Goal: Task Accomplishment & Management: Complete application form

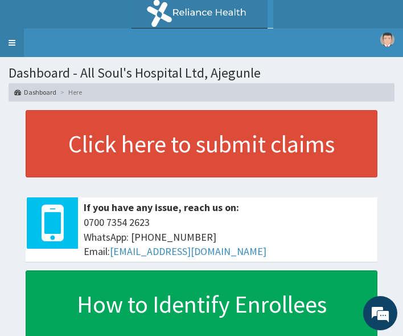
click at [18, 41] on link "Toggle navigation" at bounding box center [12, 42] width 24 height 28
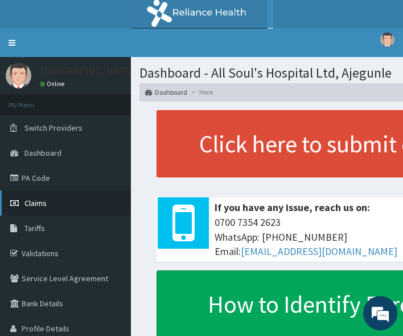
click at [54, 200] on link "Claims" at bounding box center [65, 202] width 131 height 25
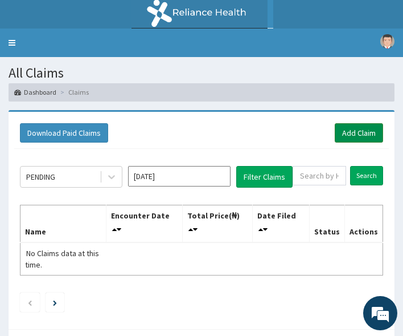
click at [356, 132] on link "Add Claim" at bounding box center [359, 132] width 48 height 19
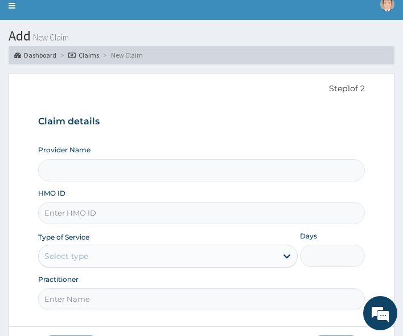
scroll to position [57, 0]
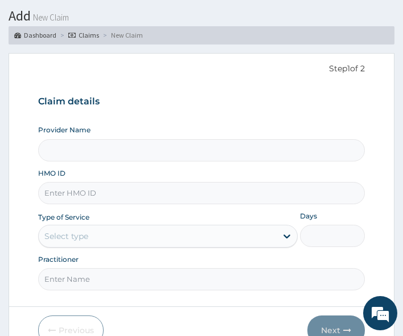
type input "All Soul's Hospital Ltd, Ajegunle"
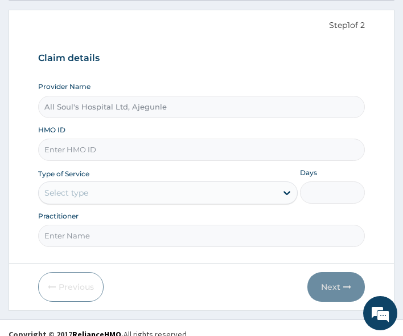
scroll to position [113, 0]
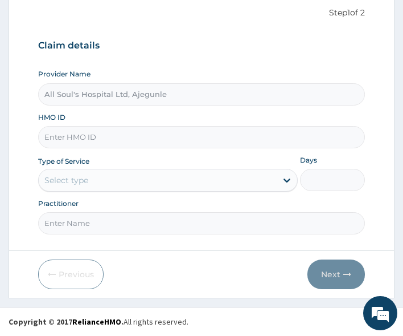
click at [76, 138] on input "HMO ID" at bounding box center [202, 137] width 328 height 22
paste input "LTR/10022/D"
type input "LTR/10022/D"
click at [89, 176] on div "Select type" at bounding box center [158, 180] width 238 height 18
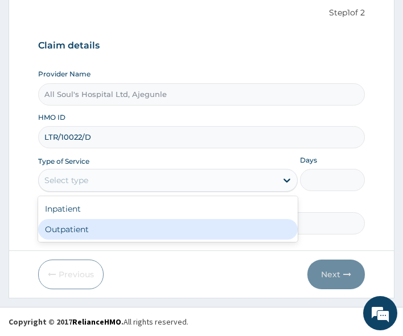
click at [92, 224] on div "Outpatient" at bounding box center [168, 229] width 260 height 21
type input "1"
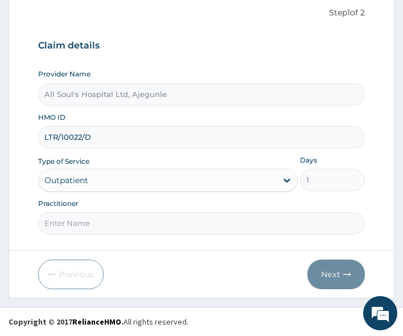
drag, startPoint x: 92, startPoint y: 224, endPoint x: 95, endPoint y: 231, distance: 7.8
click at [92, 224] on input "Practitioner" at bounding box center [202, 223] width 328 height 22
type input "Dr Segun"
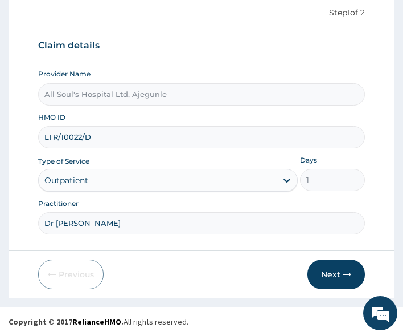
click at [326, 276] on button "Next" at bounding box center [337, 274] width 58 height 30
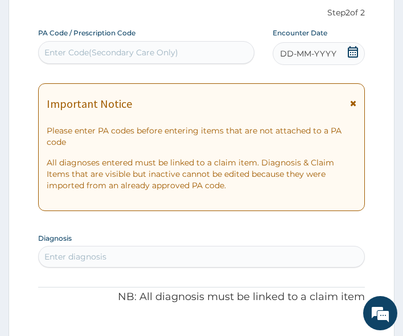
scroll to position [0, 0]
click at [353, 44] on div "DD-MM-YYYY" at bounding box center [319, 53] width 93 height 23
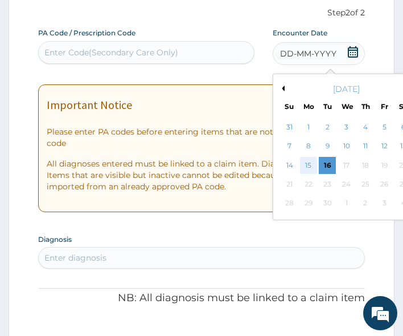
click at [310, 166] on div "15" at bounding box center [308, 165] width 17 height 17
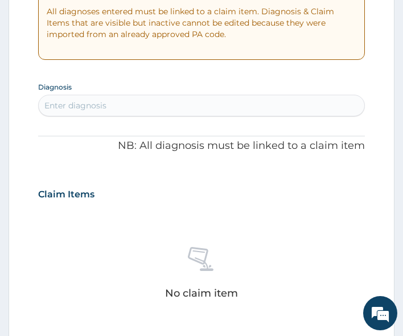
scroll to position [284, 0]
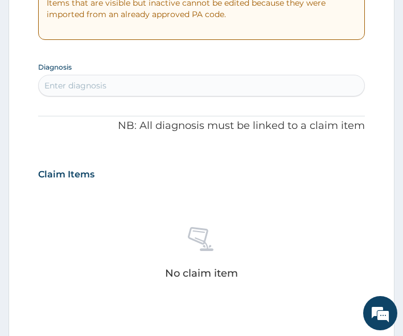
click at [116, 92] on div "Enter diagnosis" at bounding box center [202, 85] width 326 height 18
type input "malaria"
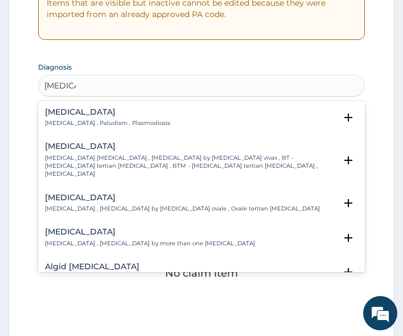
click at [53, 117] on div "Malaria Malaria , Paludism , Plasmodiosis" at bounding box center [107, 118] width 125 height 20
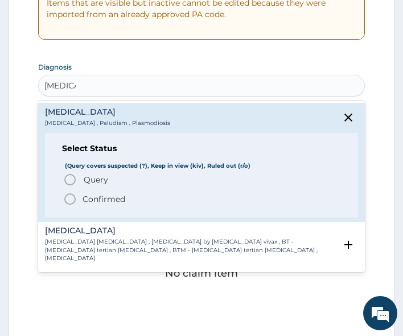
click at [94, 181] on span "Query" at bounding box center [96, 179] width 25 height 11
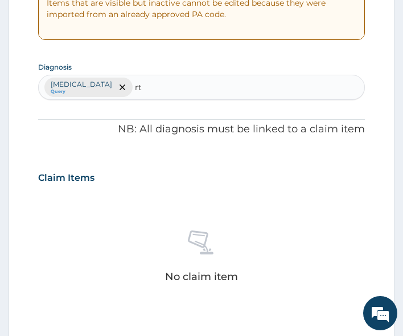
type input "rti"
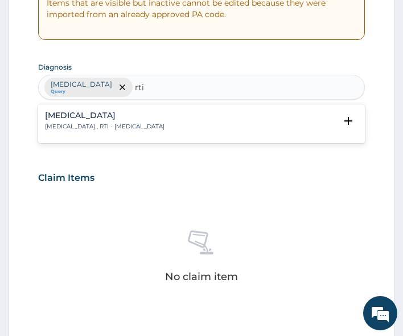
click at [98, 116] on h4 "Respiratory tract infection" at bounding box center [105, 115] width 120 height 9
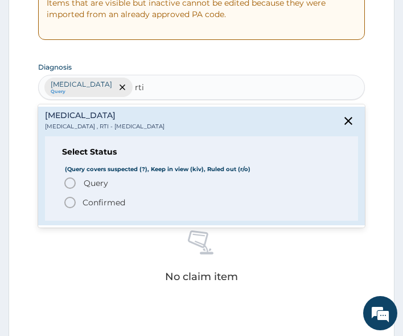
click at [101, 178] on span "Query" at bounding box center [96, 182] width 25 height 11
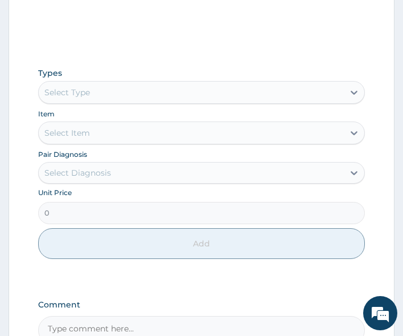
scroll to position [569, 0]
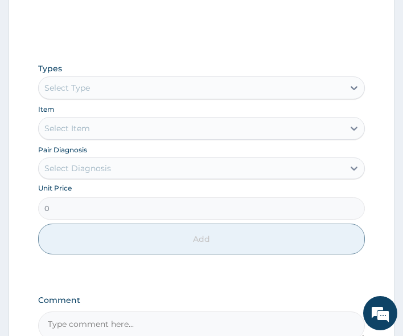
click at [138, 85] on div "Select Type" at bounding box center [192, 88] width 306 height 18
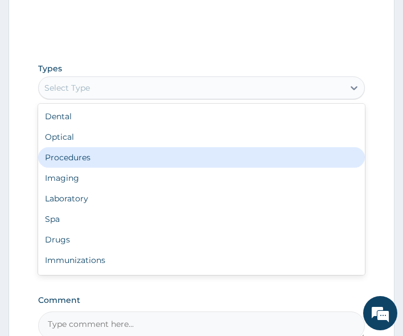
click at [129, 150] on div "Procedures" at bounding box center [202, 157] width 328 height 21
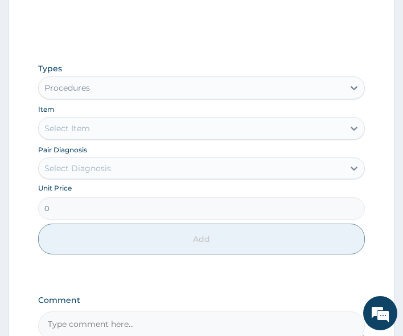
click at [128, 134] on div "Select Item" at bounding box center [192, 128] width 306 height 18
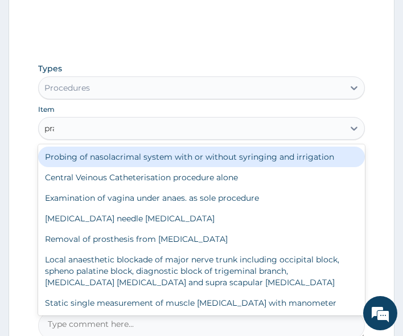
type input "prac"
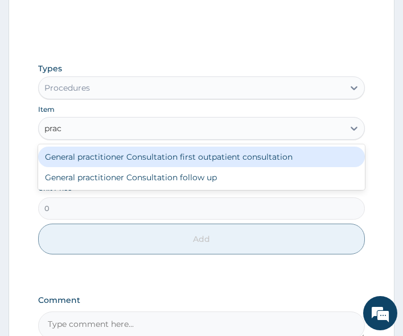
click at [136, 152] on div "General practitioner Consultation first outpatient consultation" at bounding box center [202, 156] width 328 height 21
type input "3000"
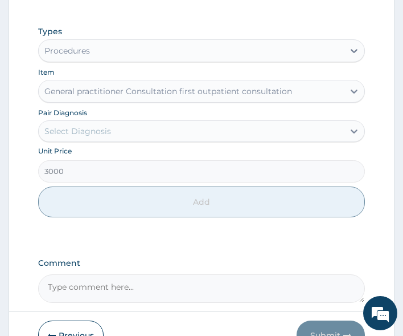
scroll to position [626, 0]
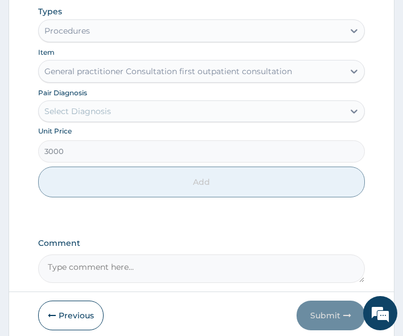
click at [109, 113] on div "Select Diagnosis" at bounding box center [77, 110] width 67 height 11
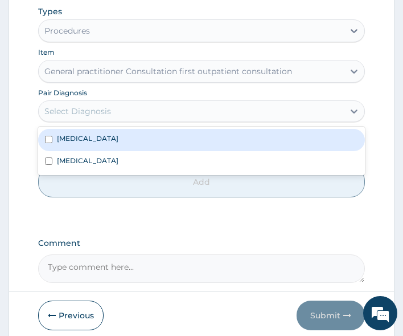
click at [97, 138] on div "Malaria" at bounding box center [202, 140] width 328 height 22
checkbox input "true"
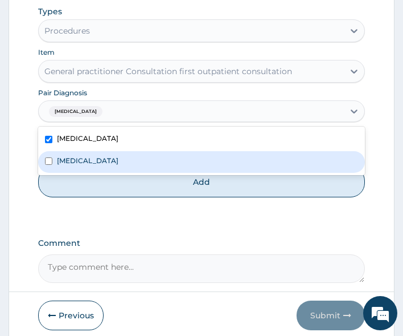
click at [98, 162] on label "Respiratory tract infection" at bounding box center [88, 161] width 62 height 10
checkbox input "true"
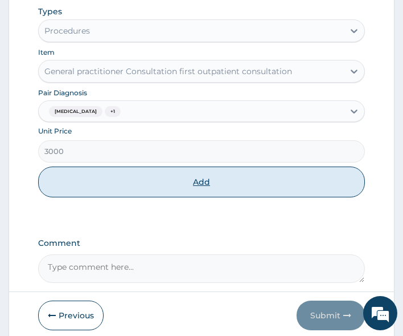
click at [141, 193] on button "Add" at bounding box center [202, 181] width 328 height 31
type input "0"
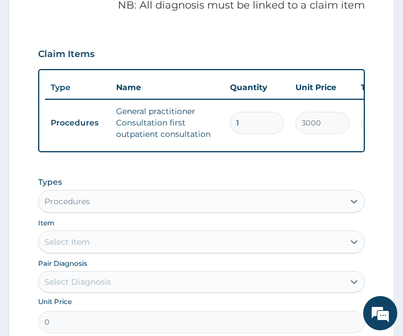
scroll to position [476, 0]
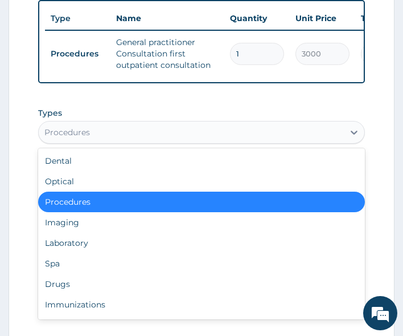
click at [138, 136] on div "Procedures" at bounding box center [192, 132] width 306 height 18
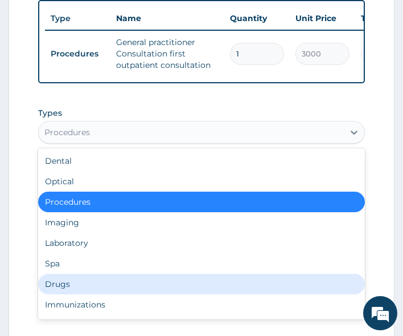
click at [85, 291] on div "Drugs" at bounding box center [202, 284] width 328 height 21
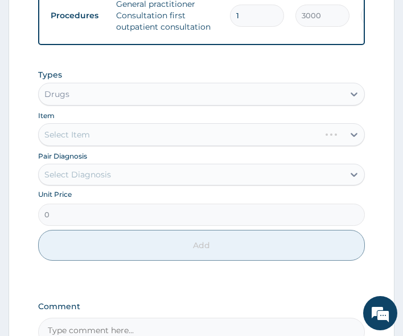
scroll to position [533, 0]
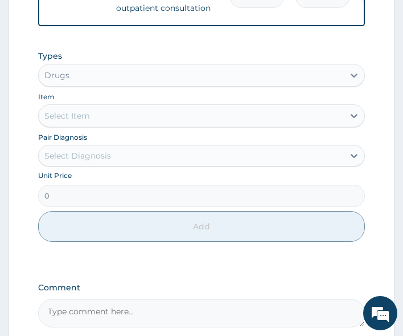
click at [99, 124] on div "Select Item" at bounding box center [192, 116] width 306 height 18
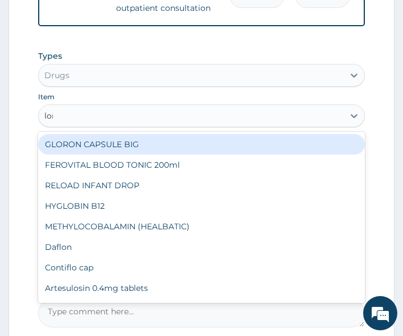
type input "lona"
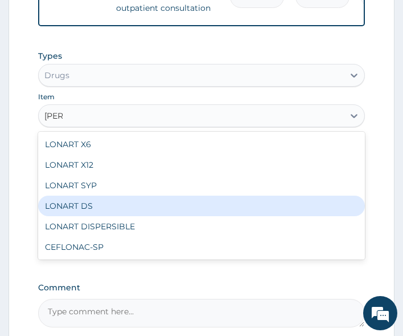
click at [87, 213] on div "LONART DS" at bounding box center [202, 205] width 328 height 21
type input "400"
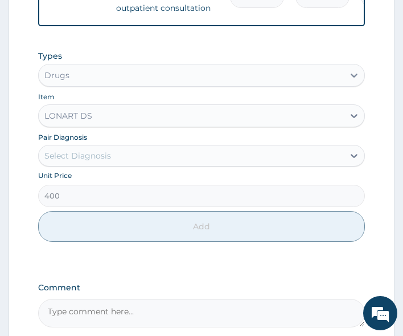
click at [101, 161] on div "Select Diagnosis" at bounding box center [77, 155] width 67 height 11
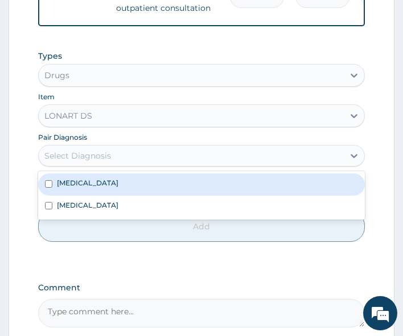
click at [101, 195] on div "Malaria" at bounding box center [202, 184] width 328 height 22
checkbox input "true"
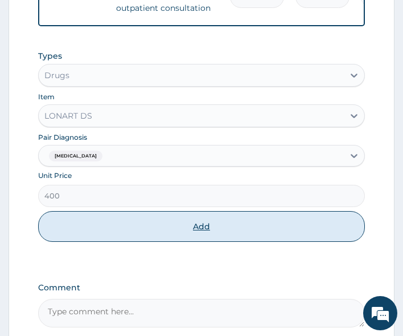
click at [112, 242] on button "Add" at bounding box center [202, 226] width 328 height 31
type input "0"
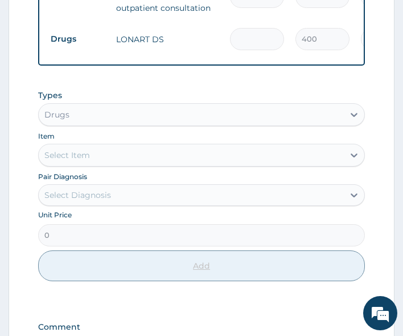
type input "0.00"
type input "6"
type input "2400.00"
type input "6"
click at [124, 160] on div "Select Item" at bounding box center [192, 155] width 306 height 18
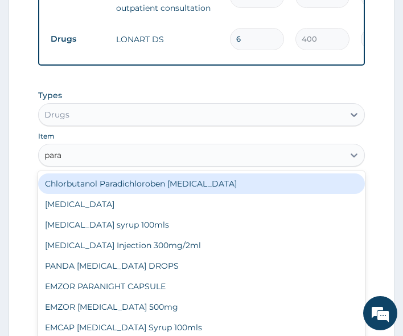
type input "parac"
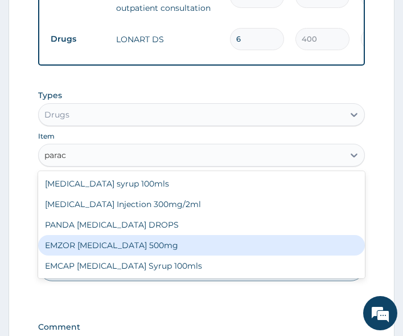
click at [121, 255] on div "EMZOR PARACETAMOL 500mg" at bounding box center [202, 245] width 328 height 21
type input "20"
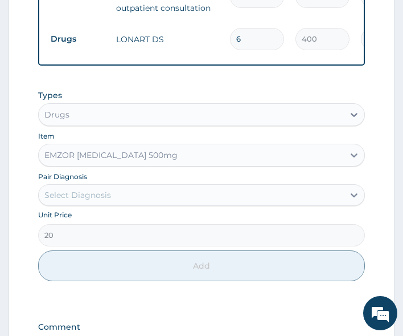
scroll to position [590, 0]
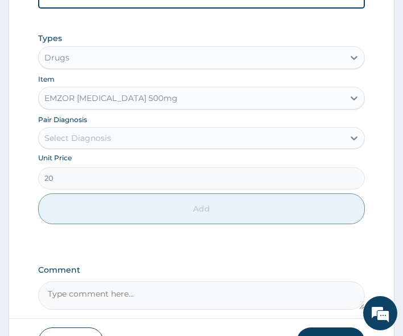
click at [120, 146] on div "Select Diagnosis" at bounding box center [192, 138] width 306 height 18
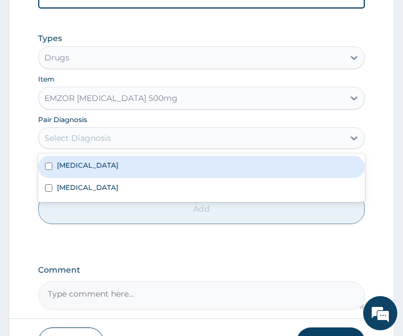
click at [116, 177] on div "Malaria" at bounding box center [202, 167] width 328 height 22
checkbox input "true"
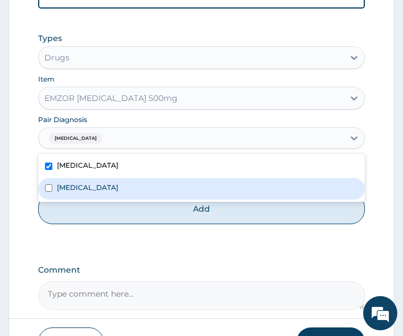
click at [113, 192] on label "Respiratory tract infection" at bounding box center [88, 187] width 62 height 10
checkbox input "true"
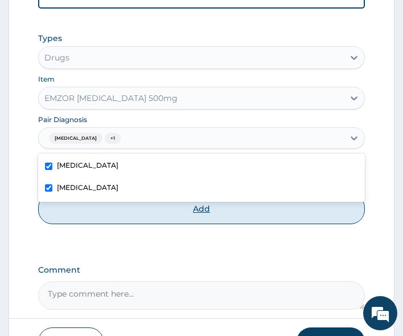
click at [140, 220] on button "Add" at bounding box center [202, 208] width 328 height 31
type input "0"
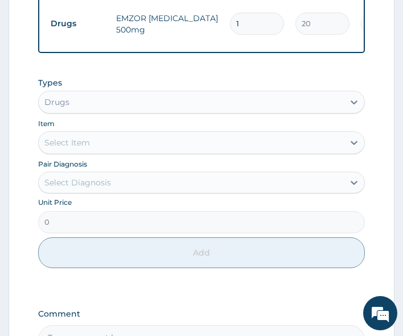
type input "18"
type input "360.00"
type input "18"
click at [87, 127] on div "Item Select Item" at bounding box center [202, 135] width 328 height 36
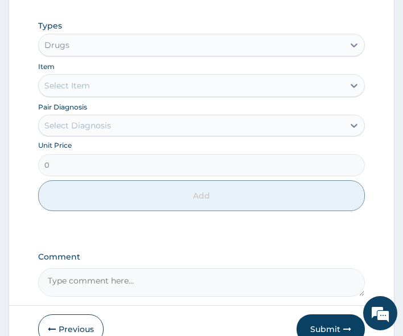
click at [96, 93] on div "Select Item" at bounding box center [192, 85] width 306 height 18
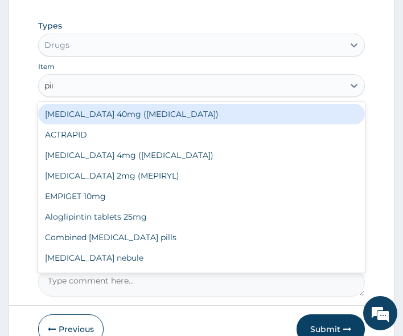
type input "piri"
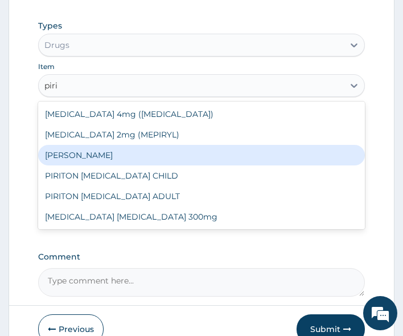
click at [92, 162] on div "PIRITON TAB EVANS" at bounding box center [202, 155] width 328 height 21
type input "20"
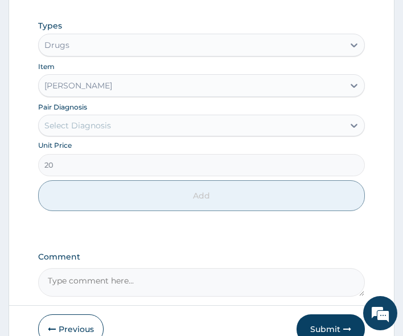
click at [103, 131] on div "Select Diagnosis" at bounding box center [77, 125] width 67 height 11
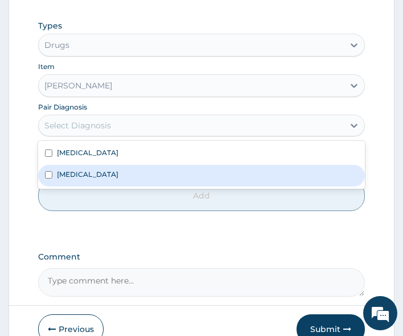
click at [104, 179] on label "Respiratory tract infection" at bounding box center [88, 174] width 62 height 10
checkbox input "true"
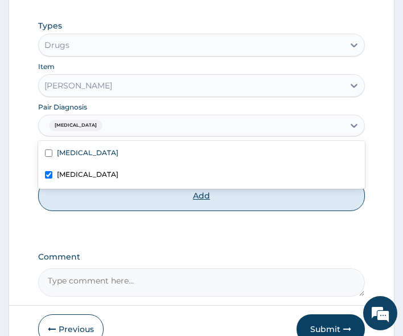
click at [109, 201] on button "Add" at bounding box center [202, 195] width 328 height 31
type input "0"
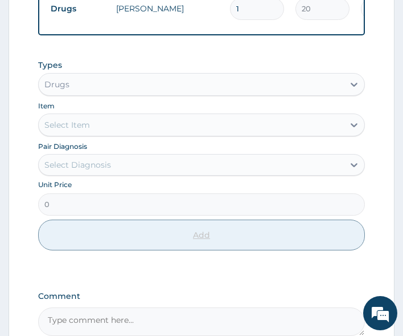
scroll to position [483, 0]
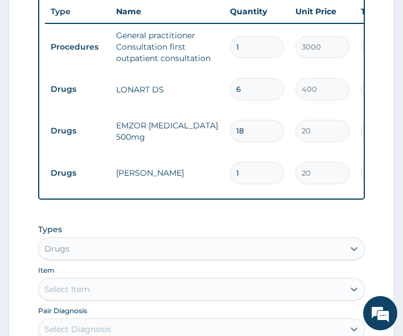
type input "10"
type input "200.00"
type input "10"
click at [100, 210] on div "PA Code / Prescription Code Enter Code(Secondary Care Only) Encounter Date 15-0…" at bounding box center [202, 79] width 328 height 842
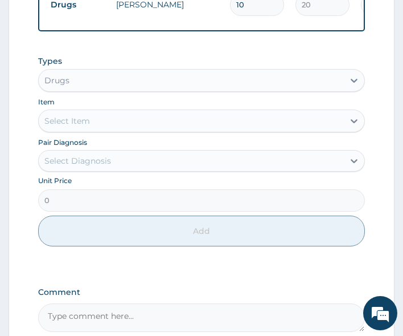
scroll to position [654, 0]
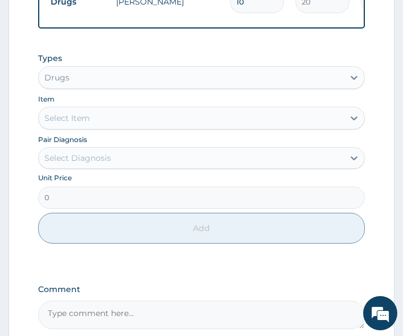
click at [98, 124] on div "Select Item" at bounding box center [192, 118] width 306 height 18
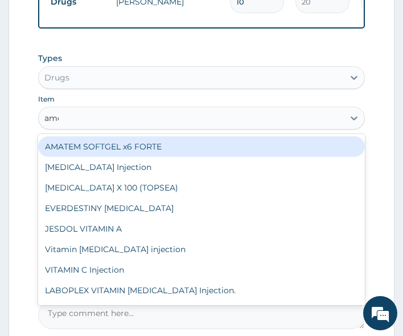
type input "amox"
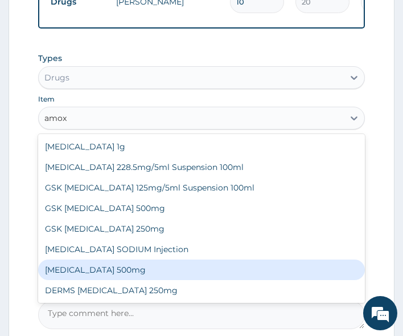
click at [120, 268] on div "AMOXICILLIN 500mg" at bounding box center [202, 269] width 328 height 21
type input "60"
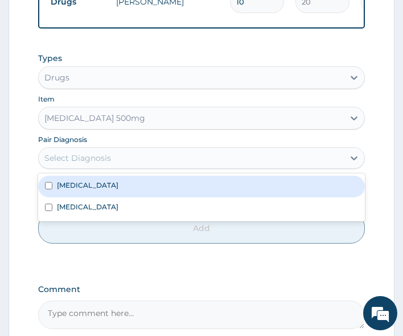
click at [113, 160] on div "Select Diagnosis" at bounding box center [192, 158] width 306 height 18
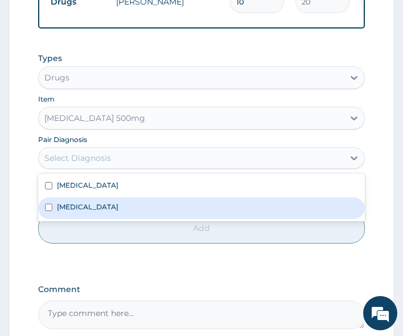
click at [113, 207] on label "Respiratory tract infection" at bounding box center [88, 207] width 62 height 10
checkbox input "true"
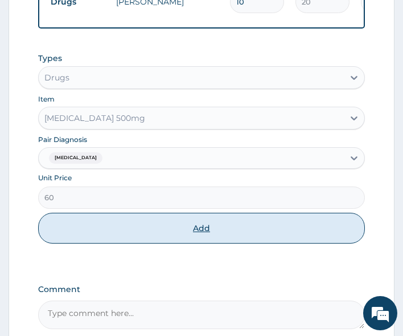
click at [120, 227] on button "Add" at bounding box center [202, 228] width 328 height 31
type input "0"
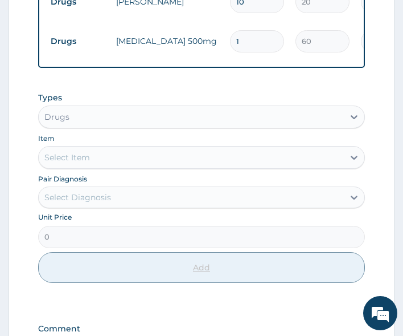
type input "10"
type input "600.00"
type input "10"
click at [93, 199] on div "Select Diagnosis" at bounding box center [77, 196] width 67 height 11
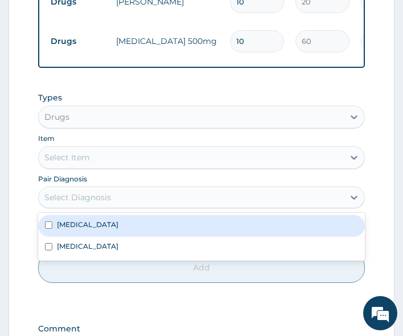
click at [92, 156] on div "Select Item" at bounding box center [192, 157] width 306 height 18
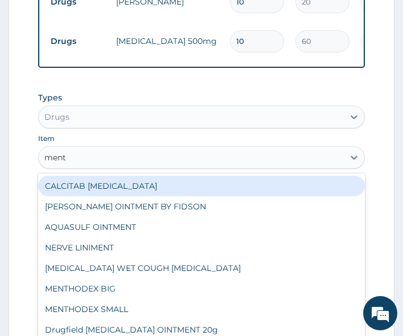
type input "menth"
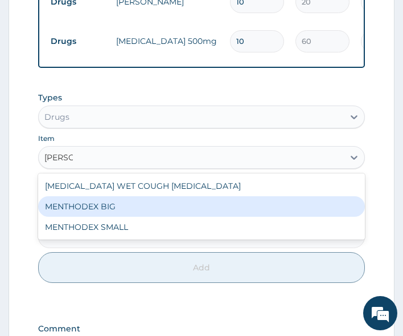
click at [95, 214] on div "MENTHODEX BIG" at bounding box center [202, 206] width 328 height 21
type input "3500"
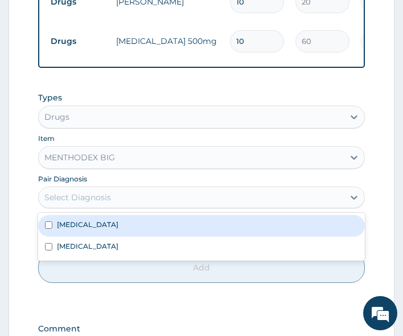
click at [112, 197] on div "Select Diagnosis" at bounding box center [192, 197] width 306 height 18
click at [109, 228] on div "Malaria" at bounding box center [202, 226] width 328 height 22
checkbox input "true"
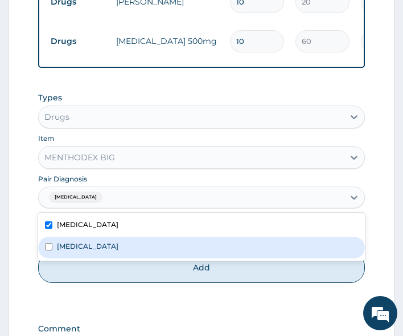
click at [109, 251] on label "Respiratory tract infection" at bounding box center [88, 246] width 62 height 10
checkbox input "true"
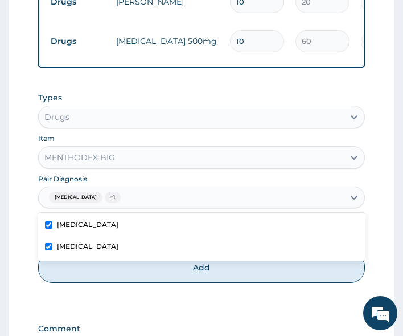
click at [108, 226] on div "Malaria" at bounding box center [202, 226] width 328 height 22
checkbox input "false"
click at [121, 275] on button "Add" at bounding box center [202, 267] width 328 height 31
type input "0"
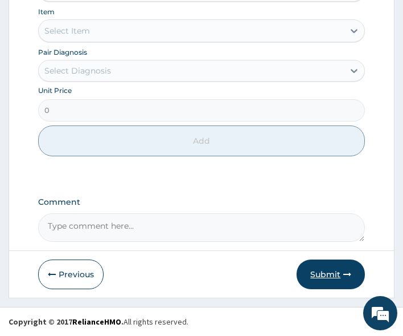
click at [318, 272] on button "Submit" at bounding box center [331, 274] width 68 height 30
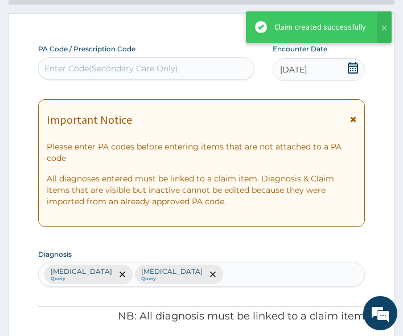
scroll to position [824, 0]
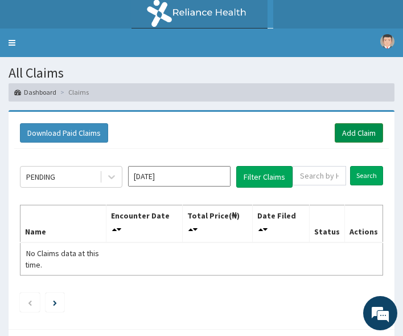
click at [345, 132] on link "Add Claim" at bounding box center [359, 132] width 48 height 19
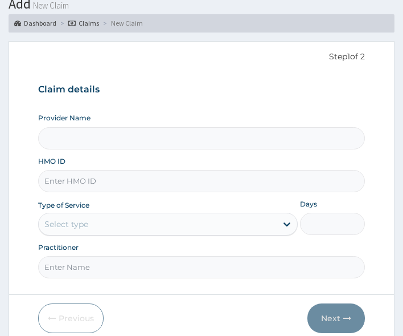
scroll to position [113, 0]
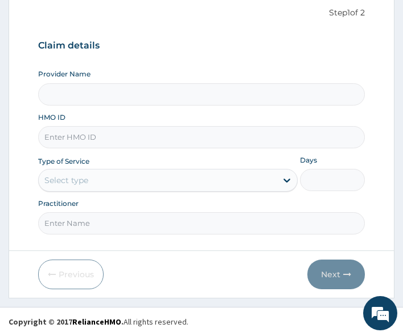
click at [65, 134] on input "HMO ID" at bounding box center [202, 137] width 328 height 22
type input "All Soul's Hospital Ltd, Ajegunle"
paste input "LTR/10022/B"
type input "LTR/10022/B"
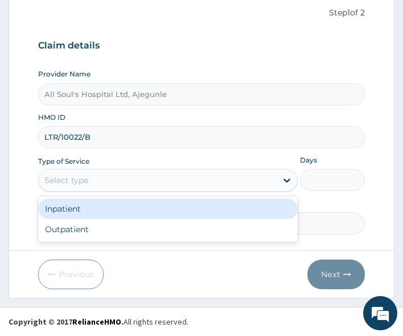
click at [65, 173] on div "Select type" at bounding box center [158, 180] width 238 height 18
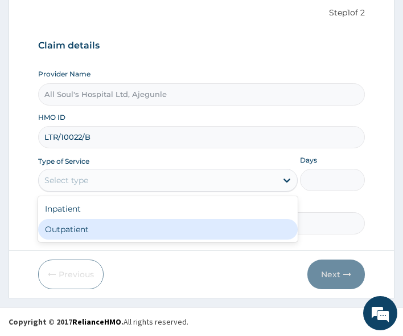
click at [74, 229] on div "Outpatient" at bounding box center [168, 229] width 260 height 21
type input "1"
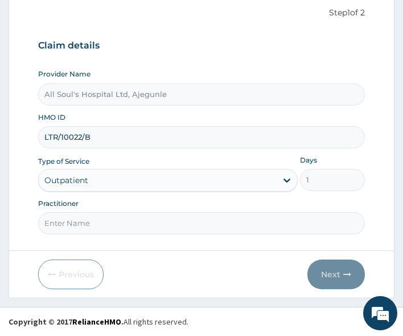
drag, startPoint x: 160, startPoint y: 226, endPoint x: 152, endPoint y: 235, distance: 11.3
click at [160, 226] on input "Practitioner" at bounding box center [202, 223] width 328 height 22
type input "Dr Segun"
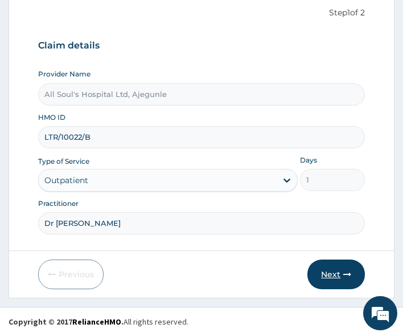
click at [336, 270] on button "Next" at bounding box center [337, 274] width 58 height 30
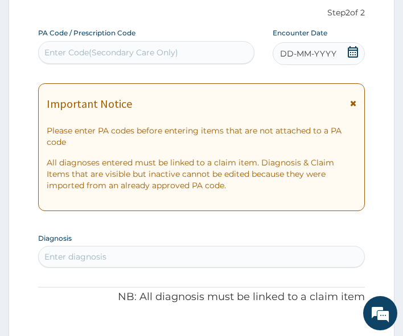
scroll to position [0, 0]
click at [346, 52] on div "DD-MM-YYYY" at bounding box center [319, 53] width 93 height 23
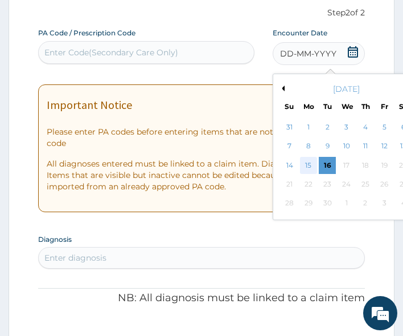
click at [313, 161] on div "15" at bounding box center [308, 165] width 17 height 17
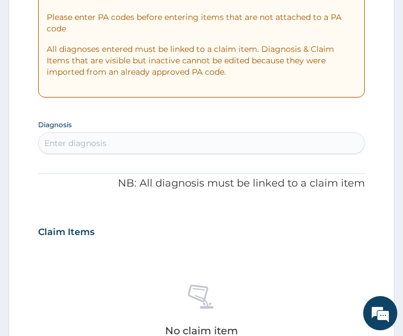
scroll to position [227, 0]
click at [130, 147] on div "Enter diagnosis" at bounding box center [202, 142] width 326 height 18
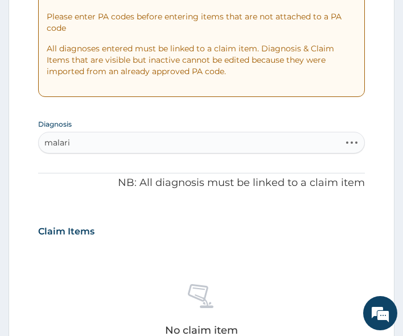
type input "malaria"
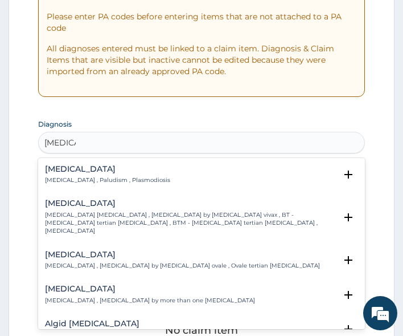
click at [83, 182] on p "[MEDICAL_DATA] , Paludism , Plasmodiosis" at bounding box center [107, 180] width 125 height 8
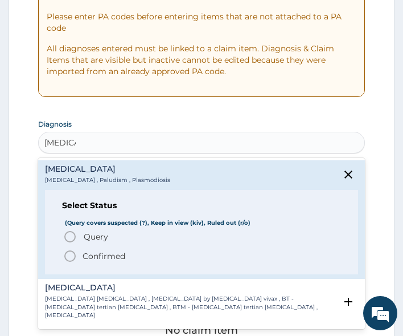
click at [98, 234] on span "Query" at bounding box center [96, 236] width 25 height 11
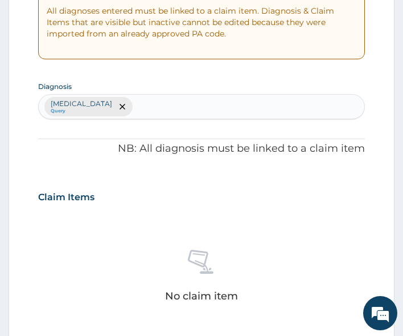
scroll to position [284, 0]
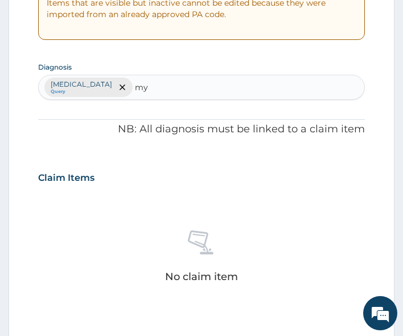
type input "myal"
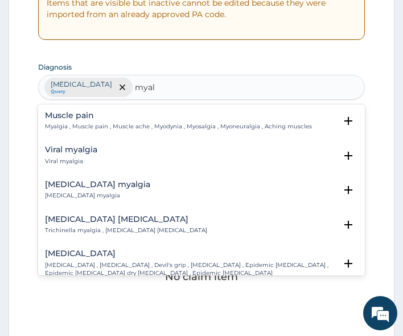
click at [89, 129] on p "Myalgia , Muscle pain , Muscle ache , Myodynia , Myosalgia , Myoneuralgia , Ach…" at bounding box center [178, 127] width 267 height 8
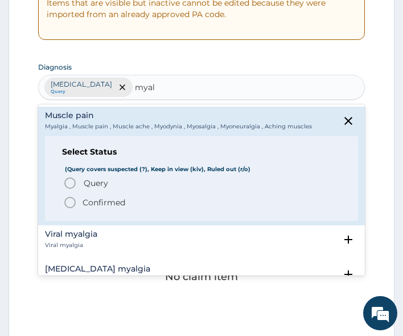
click at [83, 206] on p "Confirmed" at bounding box center [104, 202] width 43 height 11
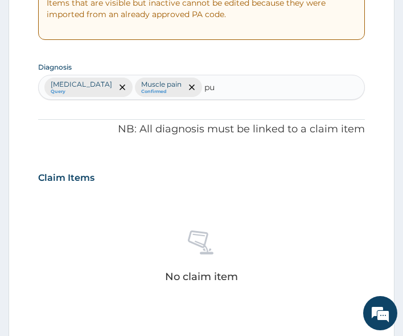
type input "pud"
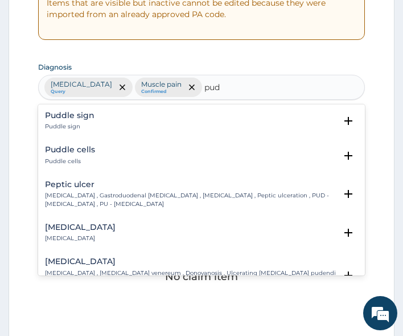
click at [92, 183] on h4 "Peptic ulcer" at bounding box center [191, 184] width 292 height 9
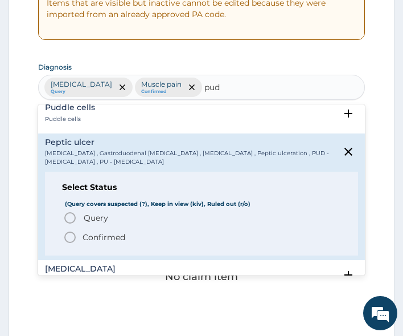
scroll to position [57, 0]
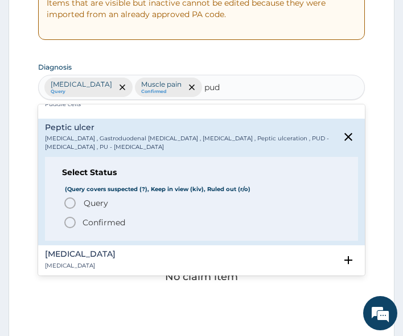
click at [93, 227] on p "Confirmed" at bounding box center [104, 222] width 43 height 11
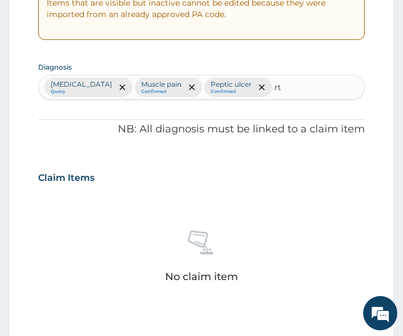
type input "rti"
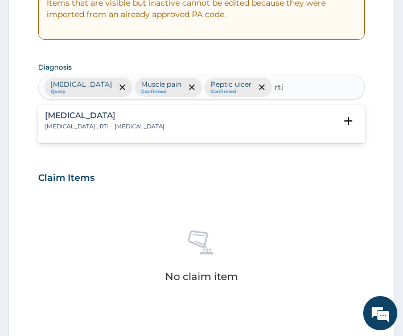
click at [162, 120] on div "Respiratory tract infection Respiratory tract infection , RTI - Respiratory tra…" at bounding box center [105, 121] width 120 height 20
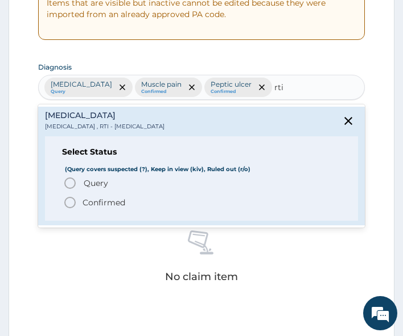
click at [107, 183] on span "Query" at bounding box center [96, 182] width 25 height 11
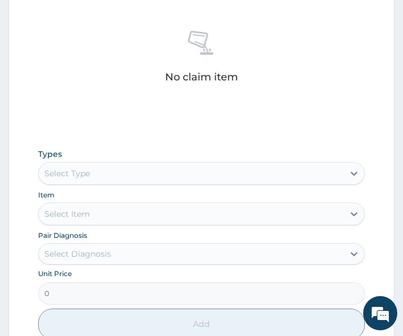
scroll to position [569, 0]
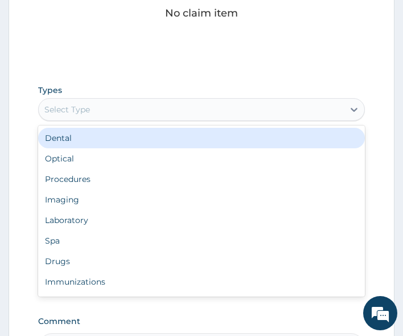
click at [142, 100] on div "Select Type" at bounding box center [192, 109] width 306 height 18
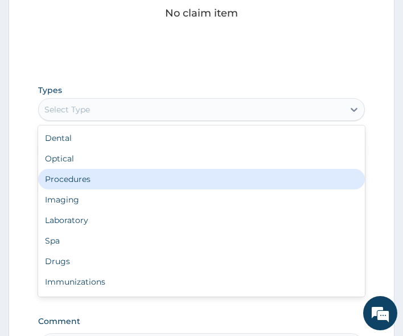
click at [106, 169] on div "Procedures" at bounding box center [202, 179] width 328 height 21
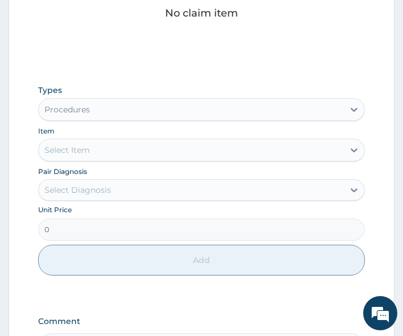
click at [125, 141] on div "Select Item" at bounding box center [192, 150] width 306 height 18
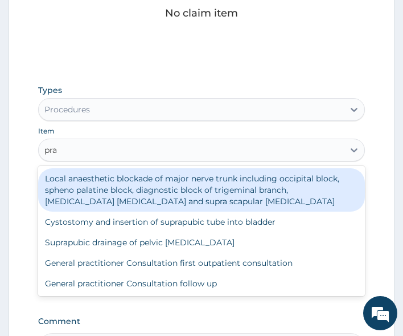
type input "prac"
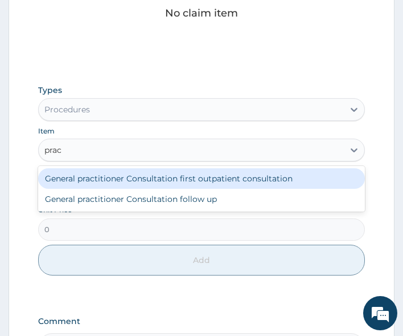
click at [132, 168] on div "General practitioner Consultation first outpatient consultation" at bounding box center [202, 178] width 328 height 21
type input "3000"
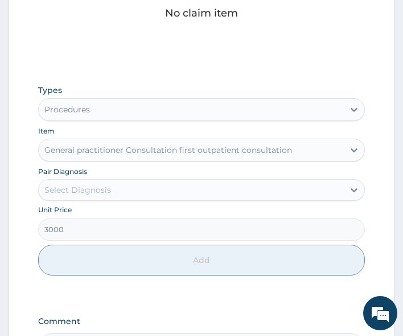
click at [130, 181] on div "Select Diagnosis" at bounding box center [192, 190] width 306 height 18
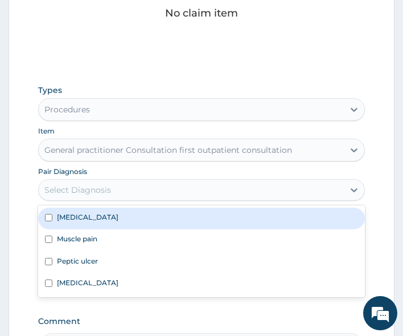
click at [90, 207] on div "[MEDICAL_DATA]" at bounding box center [202, 218] width 328 height 22
checkbox input "true"
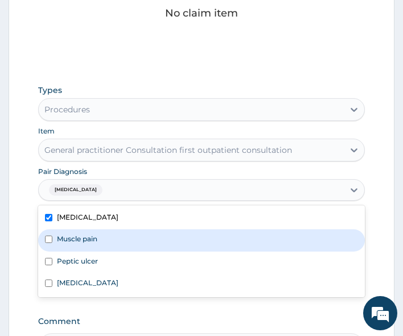
click at [90, 234] on label "Muscle pain" at bounding box center [77, 239] width 40 height 10
checkbox input "true"
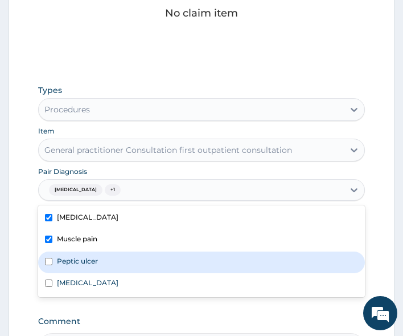
click at [92, 251] on div "Peptic ulcer" at bounding box center [202, 262] width 328 height 22
checkbox input "true"
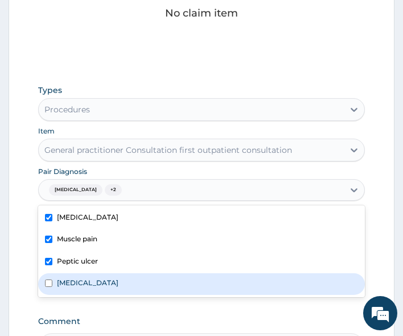
click at [96, 277] on label "Respiratory tract infection" at bounding box center [88, 282] width 62 height 10
checkbox input "true"
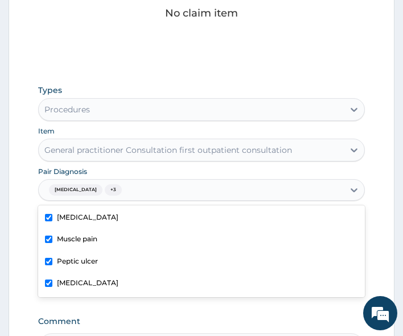
drag, startPoint x: 134, startPoint y: 295, endPoint x: 152, endPoint y: 285, distance: 19.6
click at [135, 316] on label "Comment" at bounding box center [202, 321] width 328 height 10
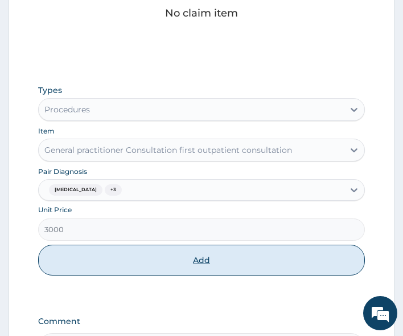
click at [173, 245] on button "Add" at bounding box center [202, 259] width 328 height 31
type input "0"
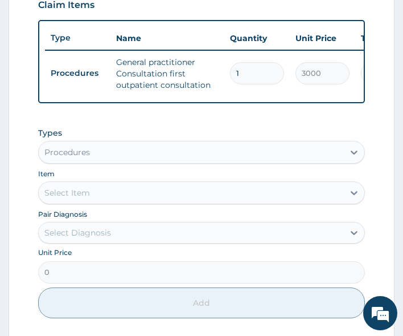
scroll to position [533, 0]
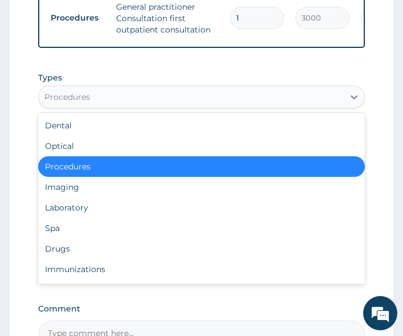
click at [149, 89] on div "Procedures" at bounding box center [192, 97] width 306 height 18
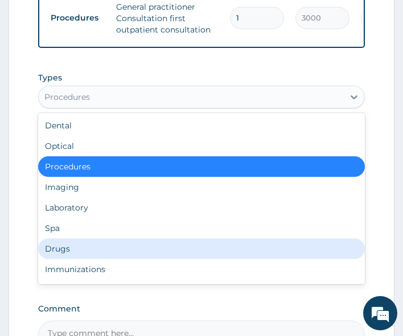
click at [77, 238] on div "Drugs" at bounding box center [202, 248] width 328 height 21
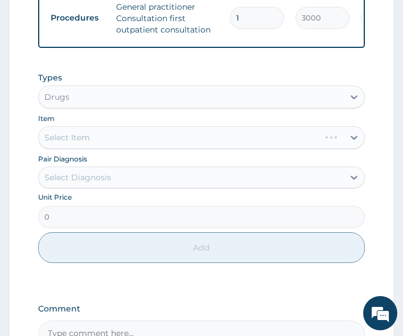
scroll to position [590, 0]
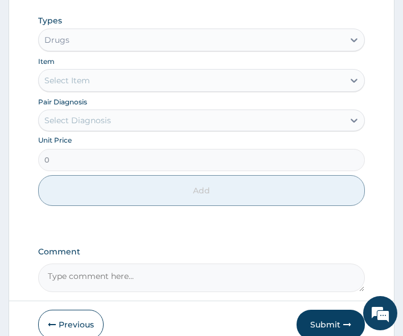
click at [121, 72] on div "Select Item" at bounding box center [192, 80] width 306 height 18
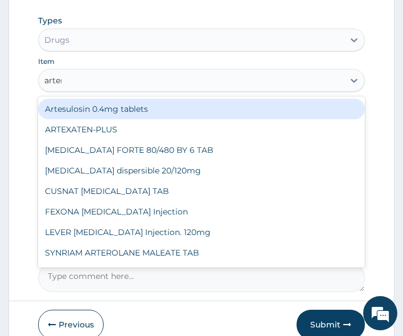
type input "arteme"
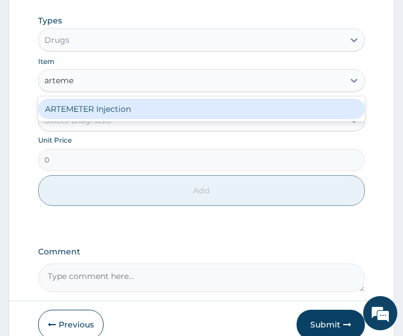
click at [123, 99] on div "ARTEMETER Injection" at bounding box center [202, 109] width 328 height 21
type input "800"
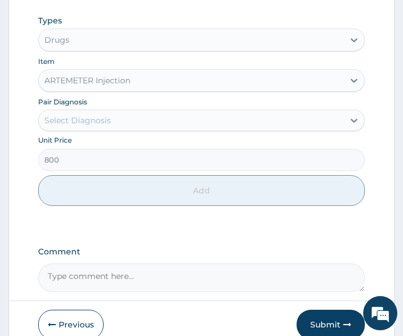
click at [111, 111] on div "Select Diagnosis" at bounding box center [192, 120] width 306 height 18
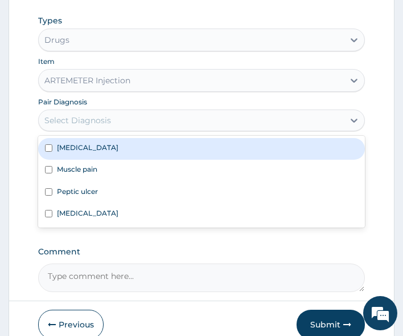
click at [74, 142] on label "[MEDICAL_DATA]" at bounding box center [88, 147] width 62 height 10
checkbox input "true"
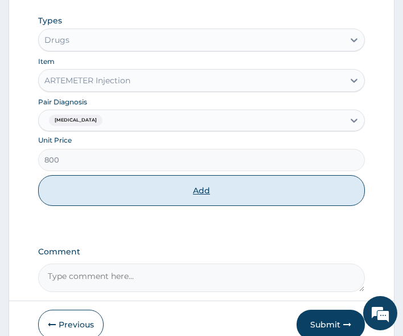
click at [160, 175] on button "Add" at bounding box center [202, 190] width 328 height 31
type input "0"
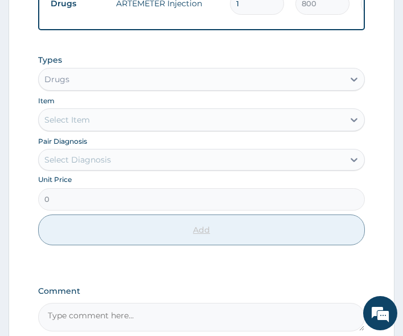
scroll to position [405, 0]
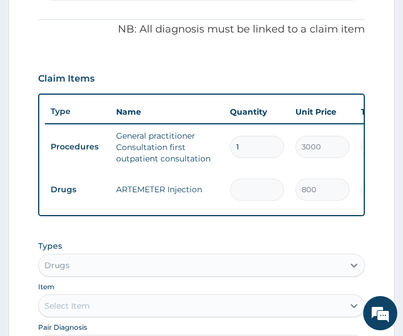
type input "0.00"
type input "6"
type input "4800.00"
type input "6"
click at [152, 215] on div "PA Code / Prescription Code Enter Code(Secondary Care Only) Encounter Date 15-0…" at bounding box center [202, 126] width 328 height 780
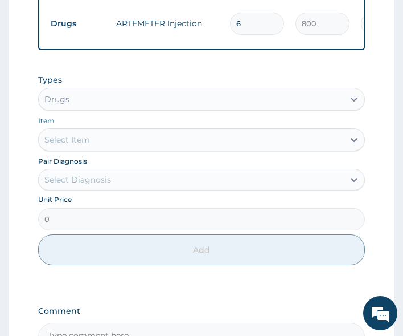
scroll to position [632, 0]
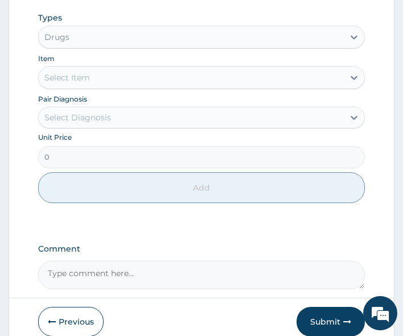
click at [103, 68] on div "Select Item" at bounding box center [192, 77] width 306 height 18
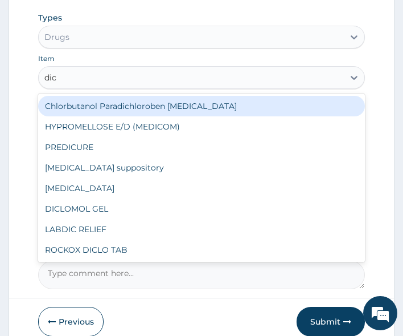
type input "dicl"
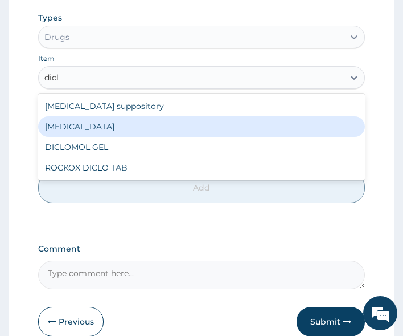
click at [75, 116] on div "[MEDICAL_DATA]" at bounding box center [202, 126] width 328 height 21
type input "300"
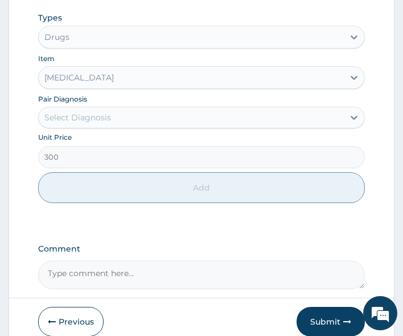
click at [88, 111] on div "Select Diagnosis" at bounding box center [192, 117] width 306 height 18
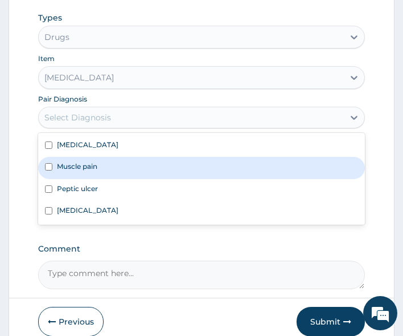
click at [91, 161] on label "Muscle pain" at bounding box center [77, 166] width 40 height 10
checkbox input "true"
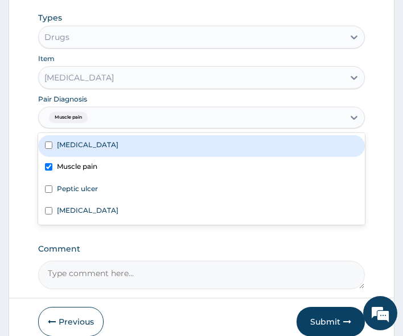
click at [81, 140] on label "[MEDICAL_DATA]" at bounding box center [88, 145] width 62 height 10
checkbox input "true"
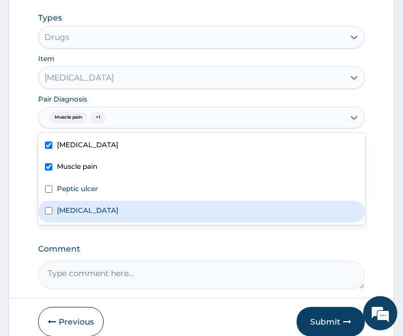
click at [82, 205] on label "Respiratory tract infection" at bounding box center [88, 210] width 62 height 10
checkbox input "true"
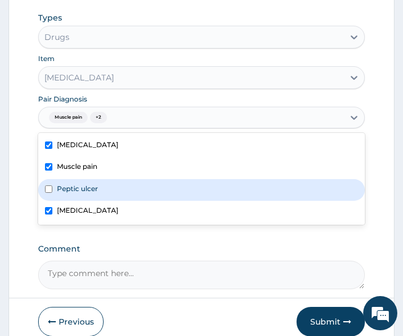
click at [68, 179] on div "Peptic ulcer" at bounding box center [202, 190] width 328 height 22
checkbox input "true"
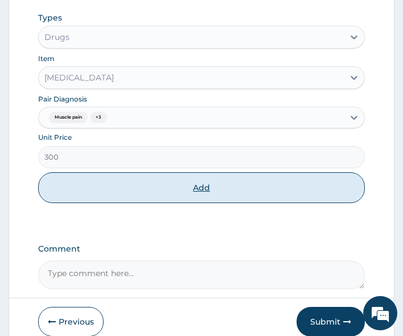
click at [126, 183] on button "Add" at bounding box center [202, 187] width 328 height 31
type input "0"
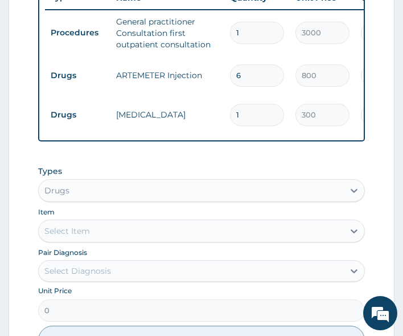
scroll to position [558, 0]
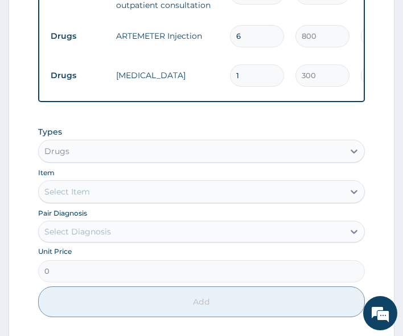
click at [117, 146] on div "Drugs" at bounding box center [192, 151] width 306 height 18
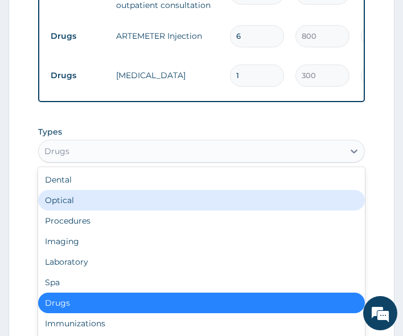
click at [35, 178] on form "Step 2 of 2 PA Code / Prescription Code Enter Code(Secondary Care Only) Encount…" at bounding box center [202, 5] width 386 height 907
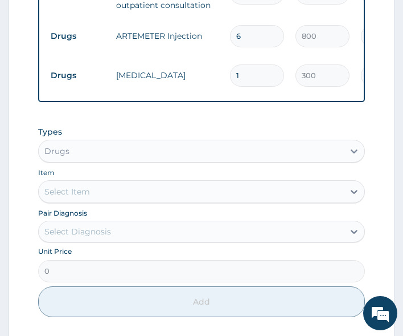
click at [71, 186] on div "Select Item" at bounding box center [67, 191] width 46 height 11
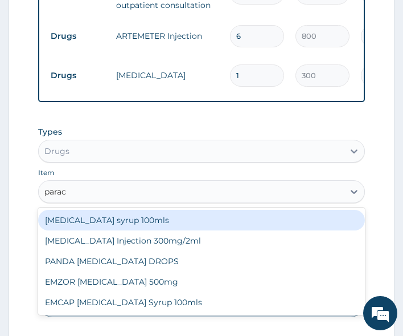
type input "parace"
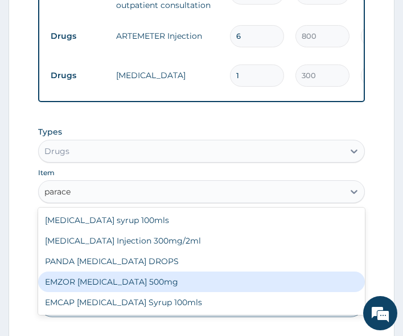
click at [162, 274] on div "EMZOR [MEDICAL_DATA] 500mg" at bounding box center [202, 281] width 328 height 21
type input "20"
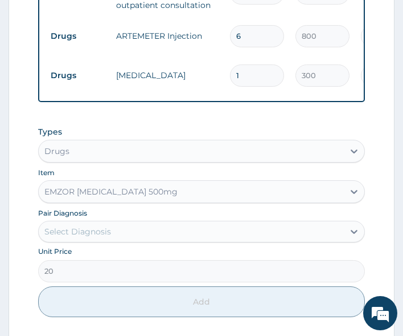
click at [141, 222] on div "Select Diagnosis" at bounding box center [192, 231] width 306 height 18
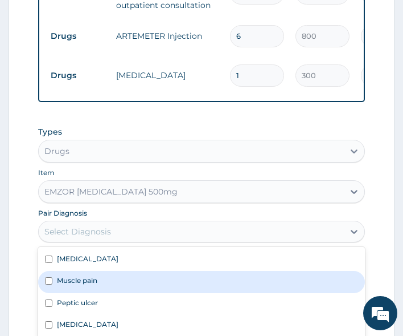
click at [68, 271] on div "Muscle pain" at bounding box center [202, 282] width 328 height 22
checkbox input "true"
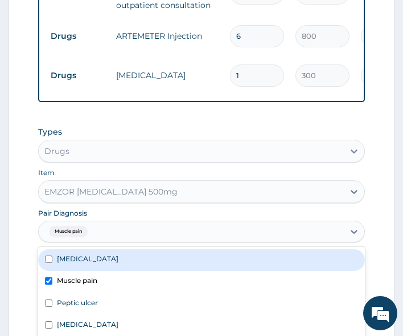
click at [68, 249] on div "[MEDICAL_DATA]" at bounding box center [202, 260] width 328 height 22
checkbox input "true"
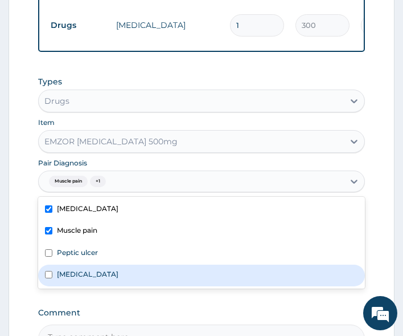
scroll to position [672, 0]
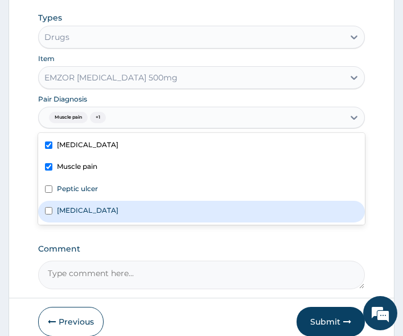
click at [74, 201] on div "Respiratory tract infection" at bounding box center [202, 212] width 328 height 22
checkbox input "true"
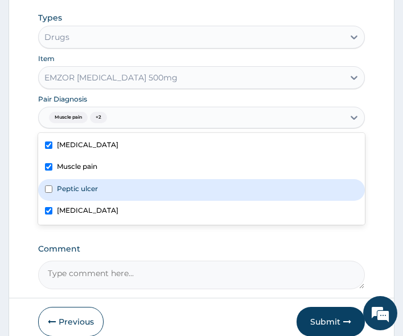
click at [74, 183] on label "Peptic ulcer" at bounding box center [77, 188] width 41 height 10
checkbox input "true"
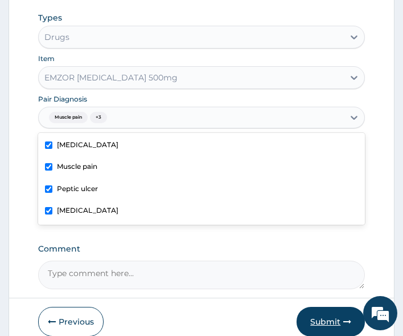
click at [325, 311] on button "Submit" at bounding box center [331, 322] width 68 height 30
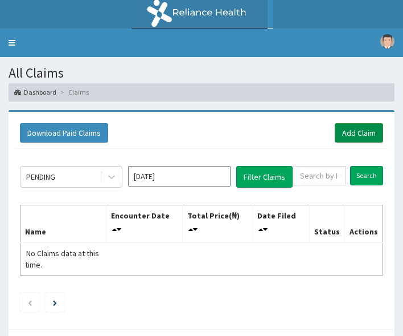
click at [345, 132] on link "Add Claim" at bounding box center [359, 132] width 48 height 19
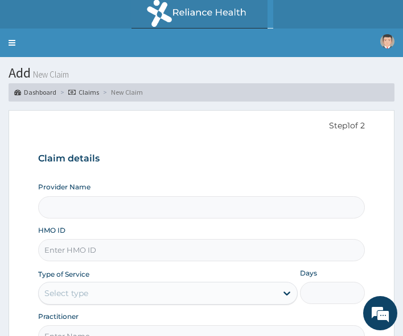
type input "All Soul's Hospital Ltd, Ajegunle"
click at [181, 137] on div "Step 1 of 2 Claim details Provider Name All Soul's Hospital Ltd, Ajegunle HMO I…" at bounding box center [202, 237] width 328 height 235
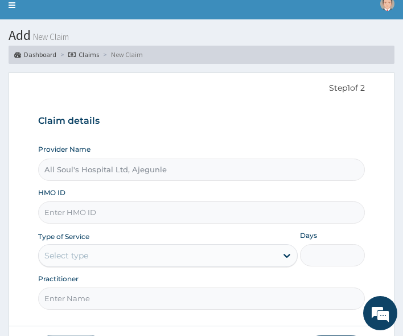
scroll to position [57, 0]
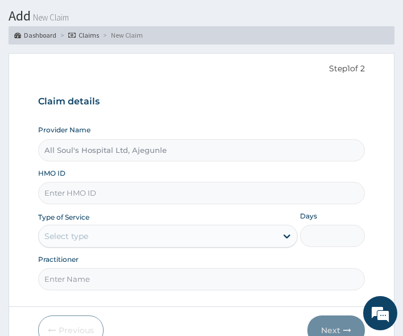
click at [89, 194] on input "HMO ID" at bounding box center [202, 193] width 328 height 22
paste input "LTR/10022/B"
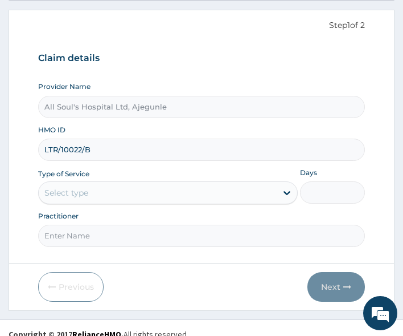
scroll to position [113, 0]
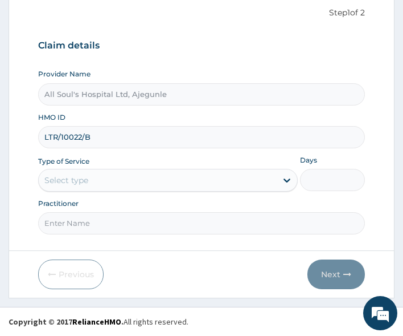
type input "LTR/10022/B"
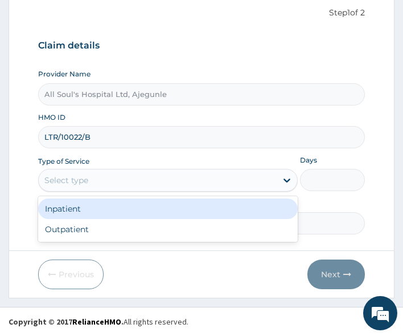
click at [93, 181] on div "Select type" at bounding box center [158, 180] width 238 height 18
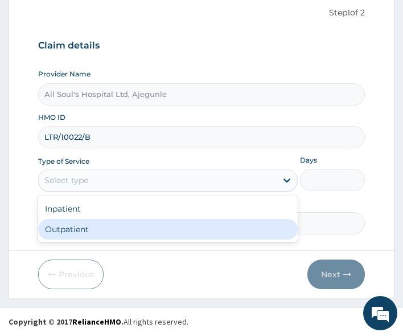
click at [93, 228] on div "Outpatient" at bounding box center [168, 229] width 260 height 21
type input "1"
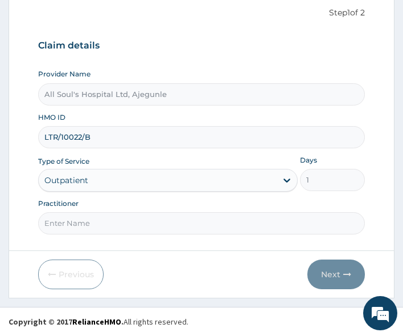
click at [106, 234] on input "Practitioner" at bounding box center [202, 223] width 328 height 22
type input "Dr [PERSON_NAME]"
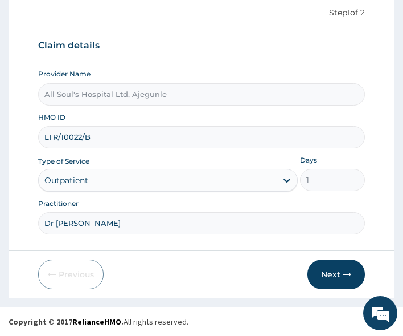
click at [318, 279] on button "Next" at bounding box center [337, 274] width 58 height 30
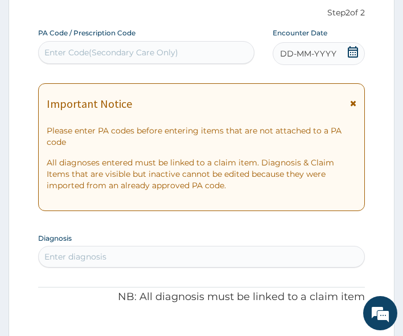
click at [350, 56] on icon at bounding box center [353, 51] width 11 height 11
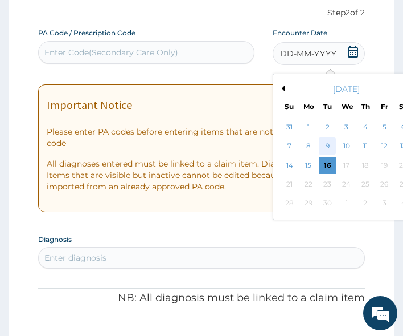
scroll to position [0, 0]
click at [311, 173] on div "15" at bounding box center [308, 165] width 17 height 17
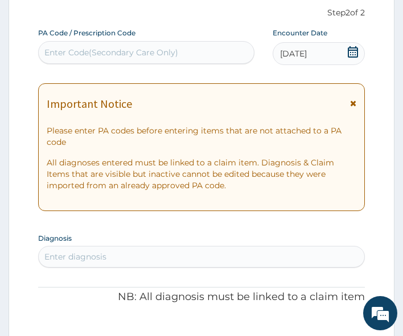
scroll to position [284, 0]
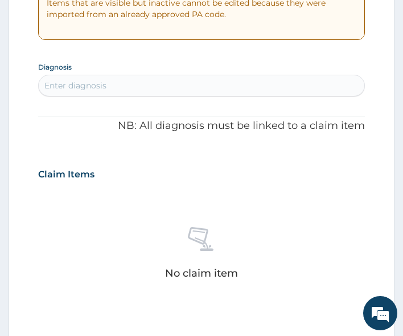
click at [134, 84] on div "Enter diagnosis" at bounding box center [202, 85] width 326 height 18
type input "malar"
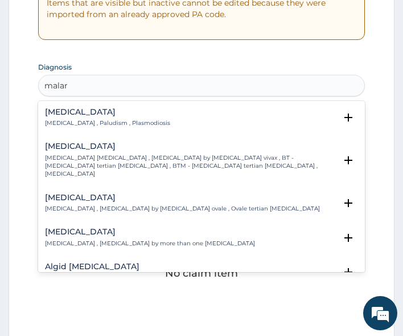
click at [104, 117] on div "[MEDICAL_DATA] [MEDICAL_DATA] , Paludism , Plasmodiosis" at bounding box center [107, 118] width 125 height 20
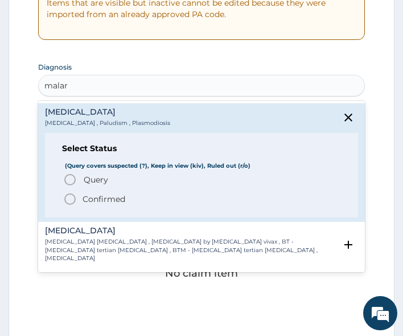
click at [89, 178] on span "Query" at bounding box center [96, 179] width 25 height 11
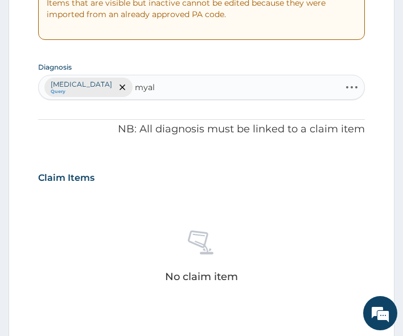
type input "myalg"
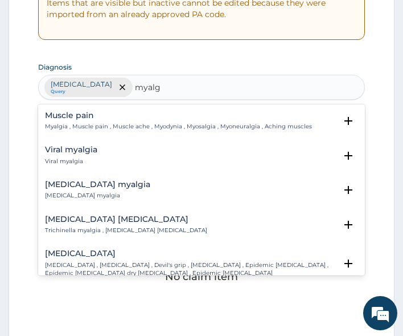
click at [74, 120] on div "Muscle pain Myalgia , Muscle pain , Muscle ache , Myodynia , Myosalgia , Myoneu…" at bounding box center [178, 121] width 267 height 20
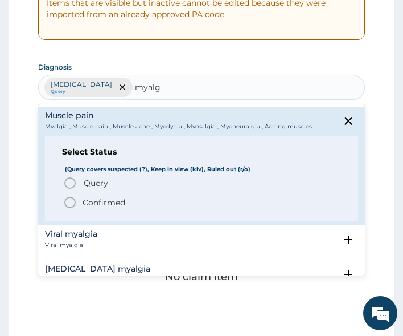
click at [84, 199] on p "Confirmed" at bounding box center [104, 202] width 43 height 11
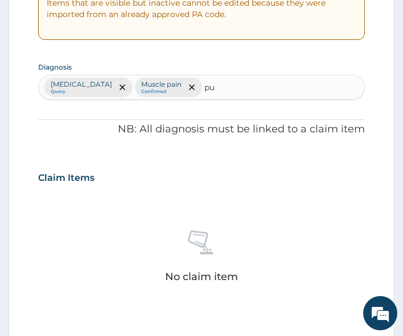
type input "pud"
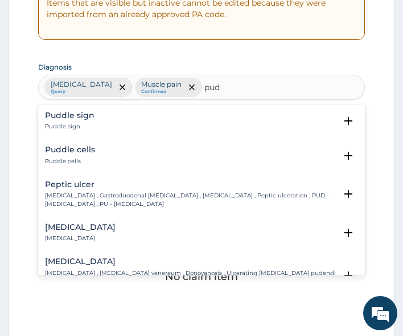
click at [91, 196] on p "Peptic ulcer , Gastroduodenal ulcer , Peptic ulcer disease , Peptic ulceration …" at bounding box center [191, 199] width 292 height 17
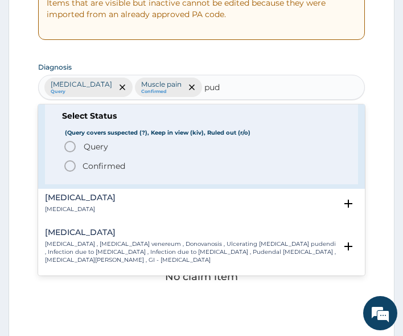
scroll to position [114, 0]
click at [93, 163] on p "Confirmed" at bounding box center [104, 165] width 43 height 11
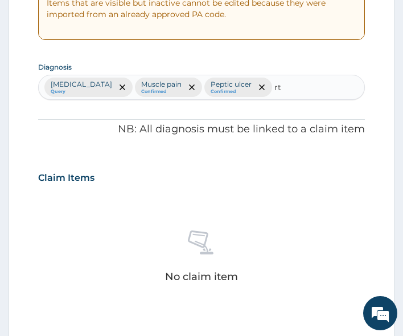
type input "rti"
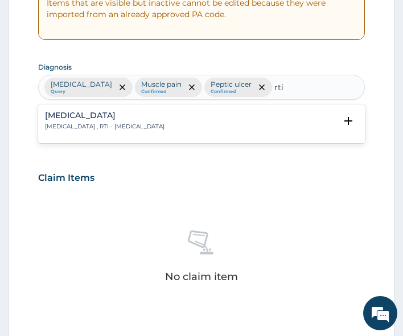
click at [165, 126] on p "Respiratory tract infection , RTI - Respiratory tract infection" at bounding box center [105, 127] width 120 height 8
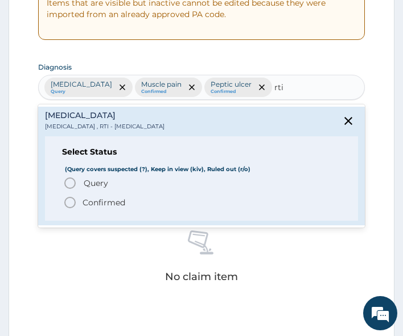
click at [139, 178] on span "Query Query covers suspected (?), Keep in view (kiv), Ruled out (r/o)" at bounding box center [202, 183] width 279 height 14
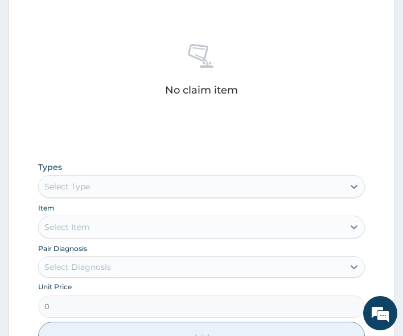
scroll to position [512, 0]
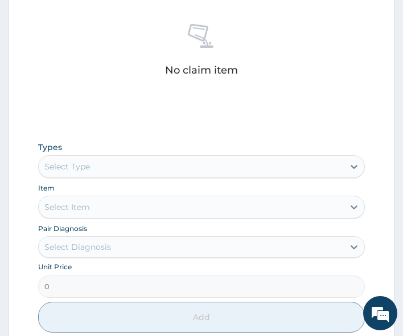
click at [98, 157] on div "Select Type" at bounding box center [192, 166] width 306 height 18
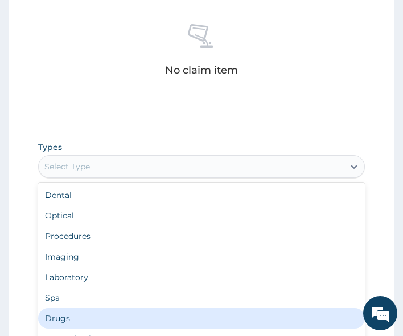
click at [79, 308] on div "Drugs" at bounding box center [202, 318] width 328 height 21
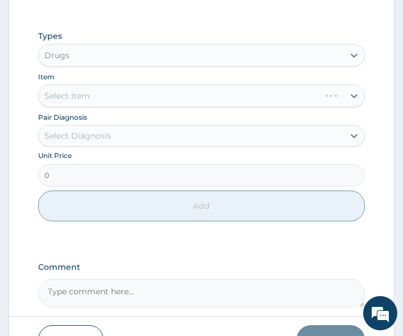
scroll to position [626, 0]
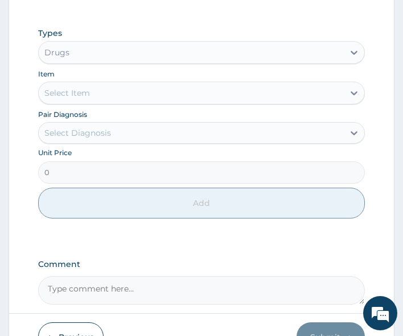
click at [97, 84] on div "Select Item" at bounding box center [192, 93] width 306 height 18
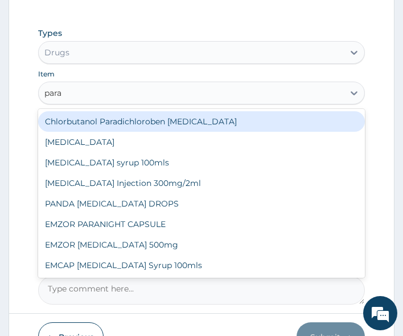
type input "parac"
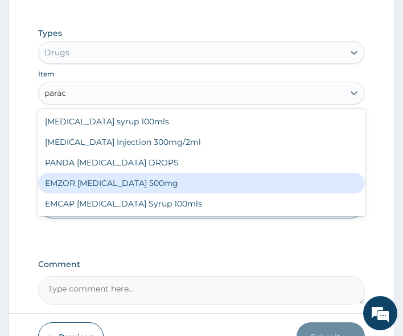
click at [93, 173] on div "EMZOR [MEDICAL_DATA] 500mg" at bounding box center [202, 183] width 328 height 21
type input "20"
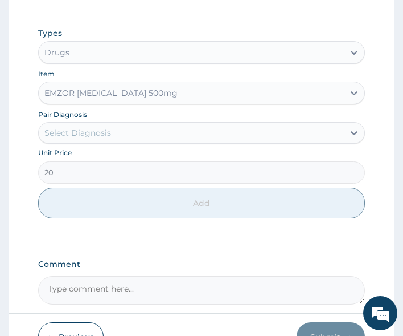
click at [96, 127] on div "Select Diagnosis" at bounding box center [77, 132] width 67 height 11
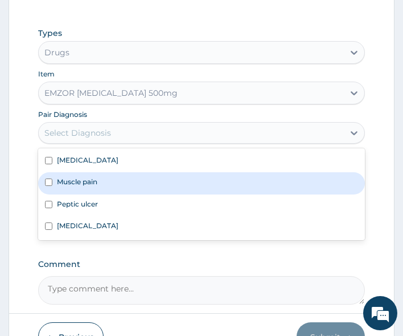
click at [88, 172] on div "Muscle pain" at bounding box center [202, 183] width 328 height 22
checkbox input "true"
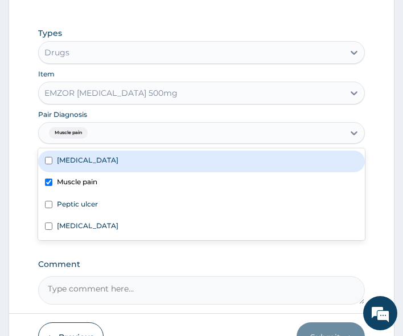
click at [87, 150] on div "[MEDICAL_DATA]" at bounding box center [202, 161] width 328 height 22
checkbox input "true"
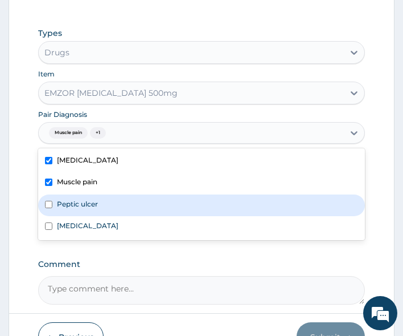
click at [80, 194] on div "Peptic ulcer" at bounding box center [202, 205] width 328 height 22
checkbox input "true"
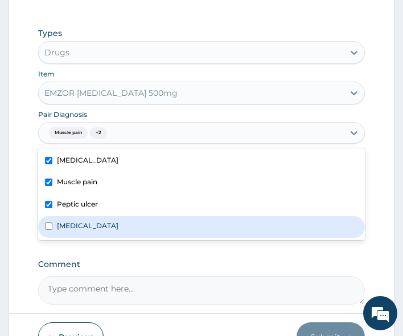
click at [84, 216] on div "Respiratory tract infection" at bounding box center [202, 227] width 328 height 22
checkbox input "true"
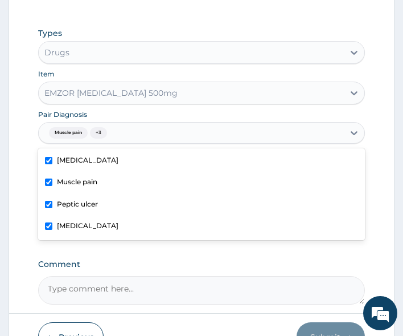
click at [249, 259] on label "Comment" at bounding box center [202, 264] width 328 height 10
click at [249, 276] on textarea "Comment" at bounding box center [202, 290] width 328 height 28
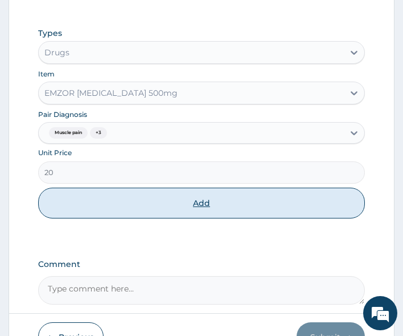
click at [255, 187] on button "Add" at bounding box center [202, 202] width 328 height 31
type input "0"
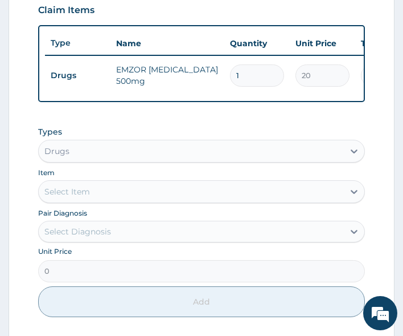
scroll to position [530, 0]
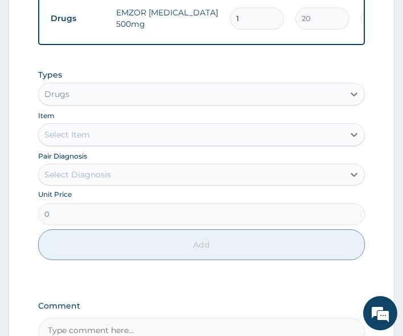
click at [123, 125] on div "Select Item" at bounding box center [192, 134] width 306 height 18
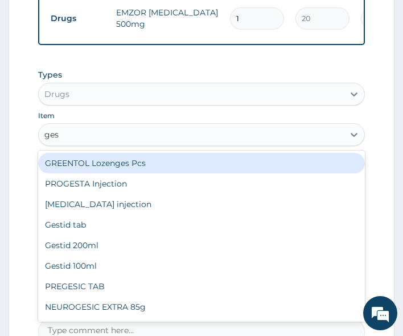
type input "gest"
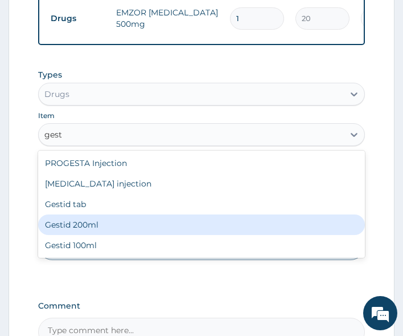
click at [71, 214] on div "Gestid 200ml" at bounding box center [202, 224] width 328 height 21
type input "900"
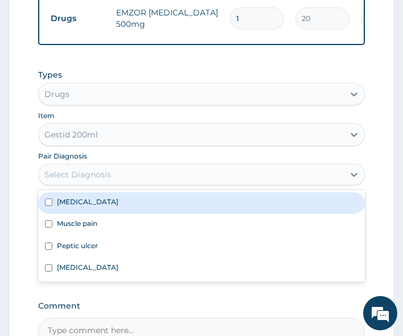
click at [80, 169] on div "Select Diagnosis" at bounding box center [77, 174] width 67 height 11
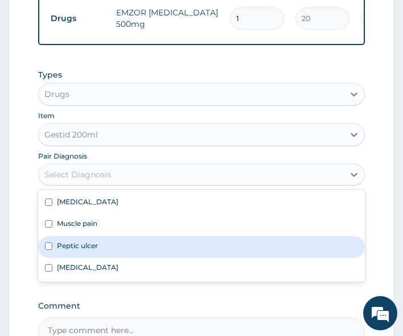
click at [88, 238] on div "Peptic ulcer" at bounding box center [202, 247] width 328 height 22
checkbox input "true"
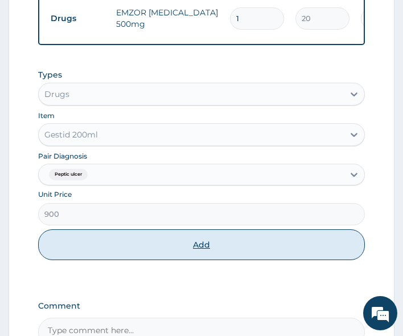
click at [120, 230] on button "Add" at bounding box center [202, 244] width 328 height 31
type input "0"
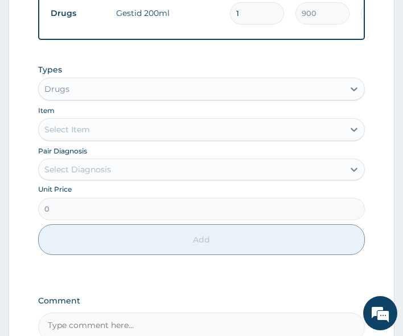
scroll to position [587, 0]
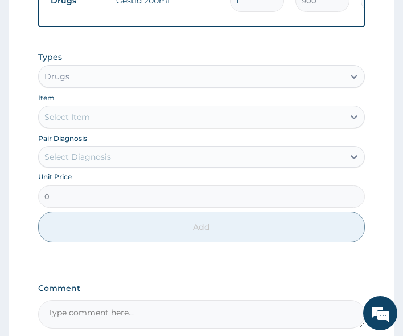
click at [93, 110] on div "Select Item" at bounding box center [192, 117] width 306 height 18
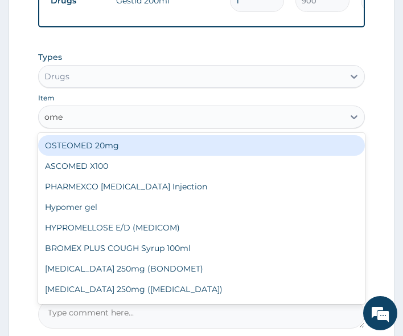
type input "omep"
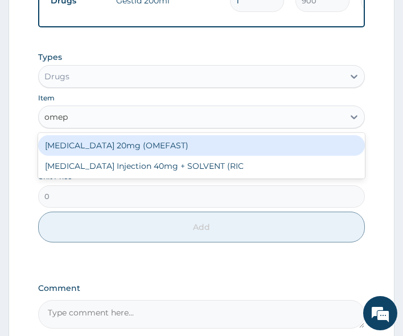
click at [101, 135] on div "[MEDICAL_DATA] 20mg (OMEFAST)" at bounding box center [202, 145] width 328 height 21
type input "70"
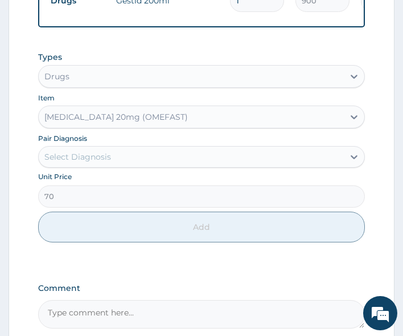
click at [108, 156] on div "Types Drugs Item OMEPRAZOLE 20mg (OMEFAST) Pair Diagnosis Select Diagnosis Unit…" at bounding box center [202, 147] width 328 height 203
click at [107, 158] on div "Types Drugs Item OMEPRAZOLE 20mg (OMEFAST) Pair Diagnosis Select Diagnosis Unit…" at bounding box center [202, 147] width 328 height 203
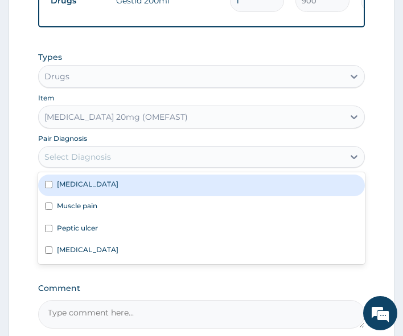
click at [108, 151] on div "Select Diagnosis" at bounding box center [77, 156] width 67 height 11
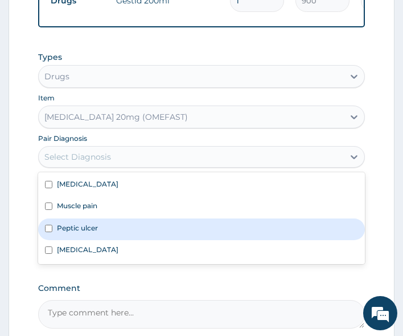
click at [103, 218] on div "Peptic ulcer" at bounding box center [202, 229] width 328 height 22
checkbox input "true"
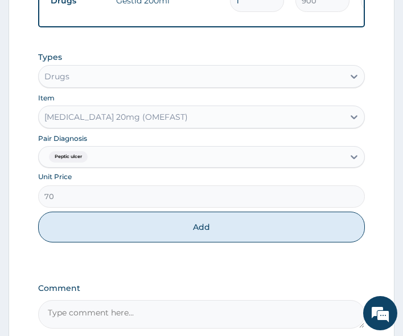
click at [126, 224] on button "Add" at bounding box center [202, 226] width 328 height 31
type input "0"
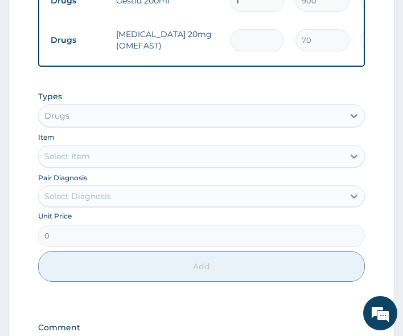
type input "0.00"
type input "2"
type input "140.00"
type input "28"
type input "1960.00"
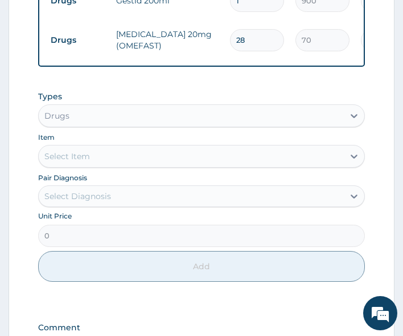
type input "28"
click at [74, 150] on div "Select Item" at bounding box center [67, 155] width 46 height 11
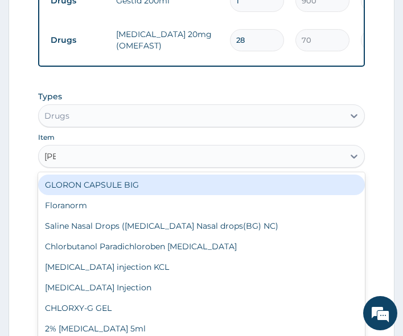
type input "lorat"
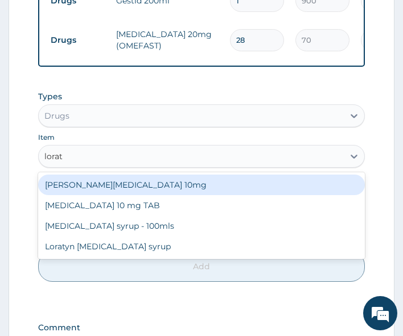
click at [83, 174] on div "Loratyn Loratadine 10mg" at bounding box center [202, 184] width 328 height 21
type input "75"
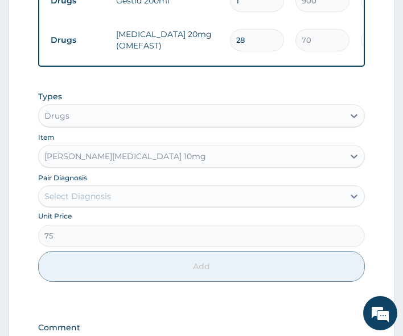
click at [126, 187] on div "Select Diagnosis" at bounding box center [192, 196] width 306 height 18
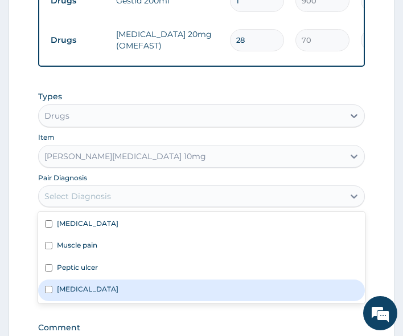
click at [91, 284] on label "Respiratory tract infection" at bounding box center [88, 289] width 62 height 10
checkbox input "true"
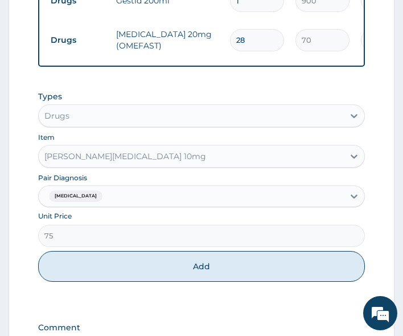
click at [124, 251] on button "Add" at bounding box center [202, 266] width 328 height 31
type input "0"
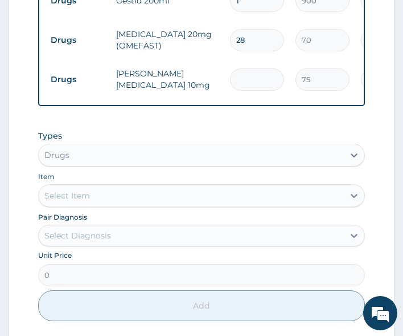
type input "0.00"
type input "5"
type input "375.00"
type input "5"
click at [103, 187] on div "Select Item" at bounding box center [192, 195] width 306 height 18
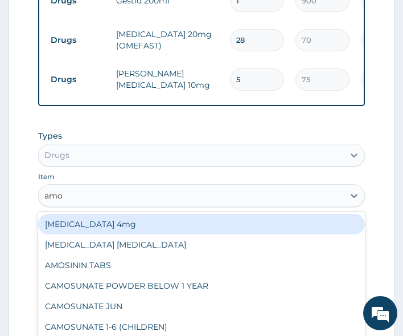
type input "amox"
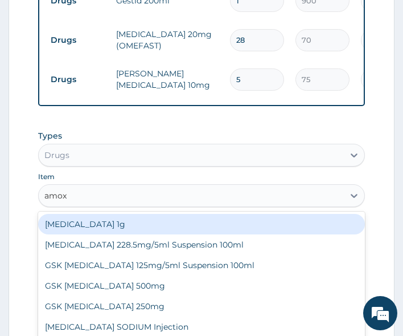
scroll to position [644, 0]
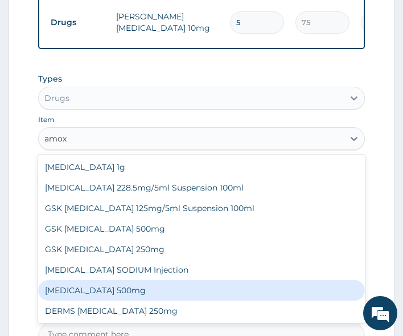
click at [141, 281] on div "[MEDICAL_DATA] 500mg" at bounding box center [202, 290] width 328 height 21
type input "60"
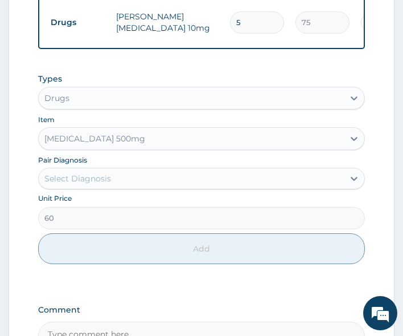
click at [104, 173] on div "Select Diagnosis" at bounding box center [77, 178] width 67 height 11
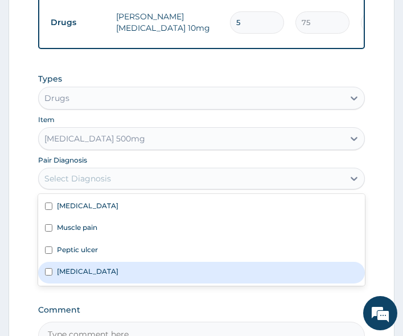
click at [89, 266] on label "Respiratory tract infection" at bounding box center [88, 271] width 62 height 10
checkbox input "true"
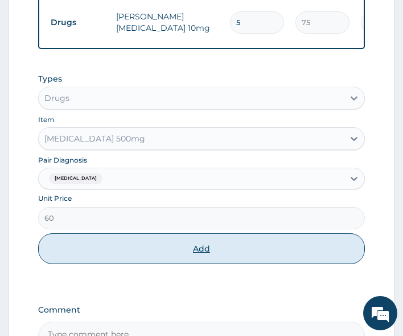
click at [152, 242] on button "Add" at bounding box center [202, 248] width 328 height 31
type input "0"
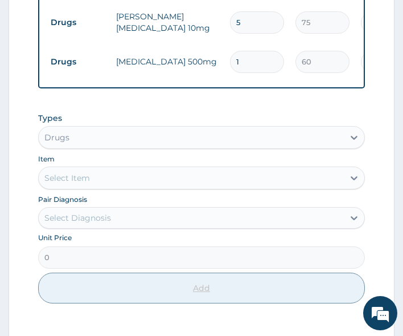
type input "10"
type input "600.00"
type input "10"
click at [100, 169] on div "Select Item" at bounding box center [192, 178] width 306 height 18
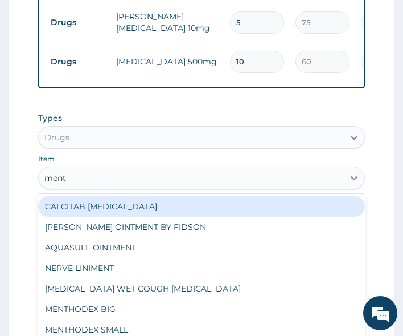
type input "menth"
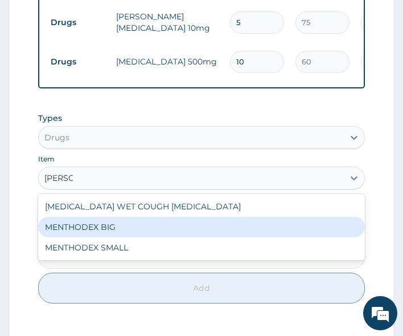
click at [91, 217] on div "MENTHODEX BIG" at bounding box center [202, 227] width 328 height 21
type input "3500"
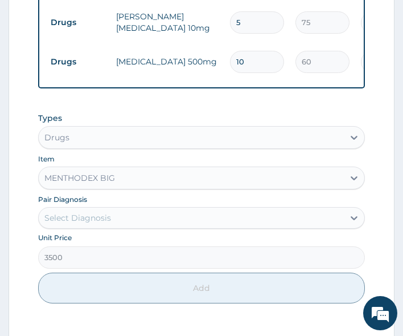
click at [91, 210] on div "Select Diagnosis" at bounding box center [192, 218] width 306 height 18
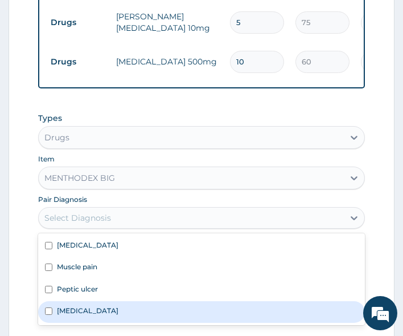
click at [91, 305] on label "Respiratory tract infection" at bounding box center [88, 310] width 62 height 10
checkbox input "true"
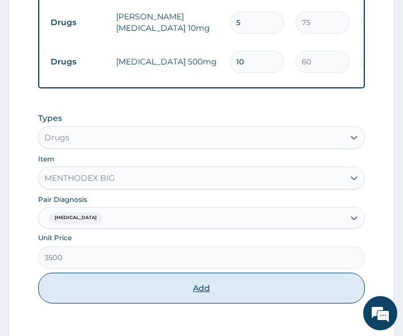
click at [91, 274] on button "Add" at bounding box center [202, 287] width 328 height 31
type input "0"
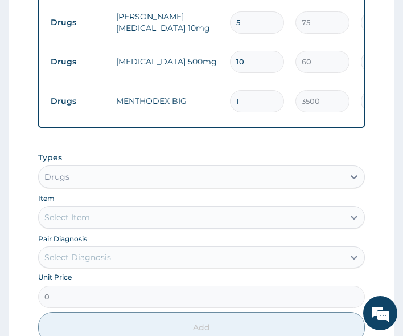
click at [83, 211] on div "Select Item" at bounding box center [67, 216] width 46 height 11
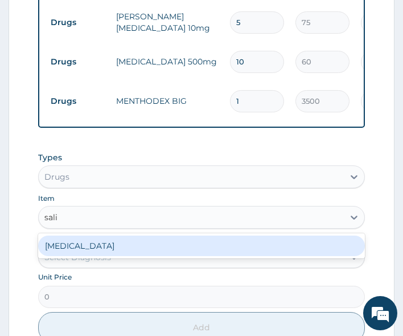
type input "salic"
click at [85, 235] on div "Methyl salicylate" at bounding box center [202, 245] width 328 height 21
type input "500"
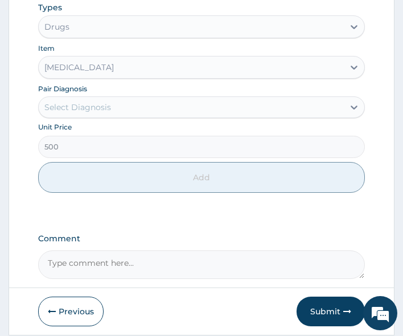
scroll to position [815, 0]
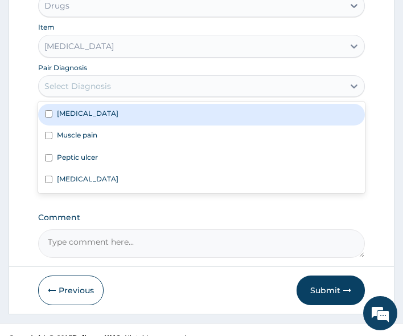
click at [103, 80] on div "Select Diagnosis" at bounding box center [77, 85] width 67 height 11
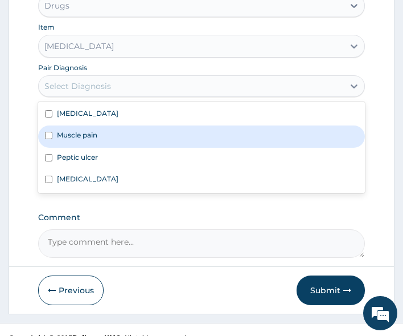
click at [95, 130] on label "Muscle pain" at bounding box center [77, 135] width 40 height 10
checkbox input "true"
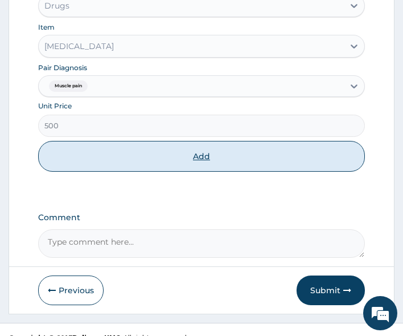
click at [146, 154] on button "Add" at bounding box center [202, 156] width 328 height 31
type input "0"
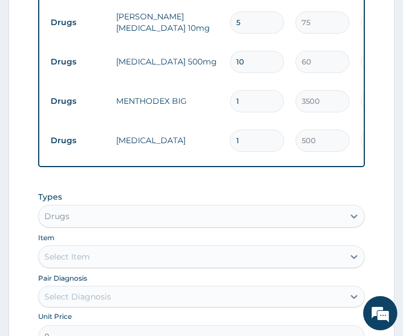
scroll to position [652, 0]
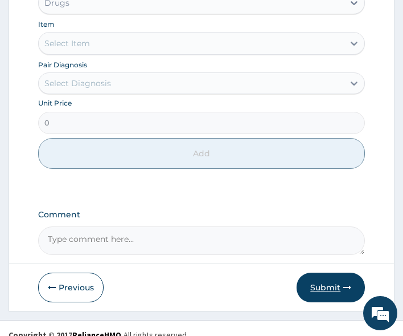
click at [346, 283] on icon "button" at bounding box center [348, 287] width 8 height 8
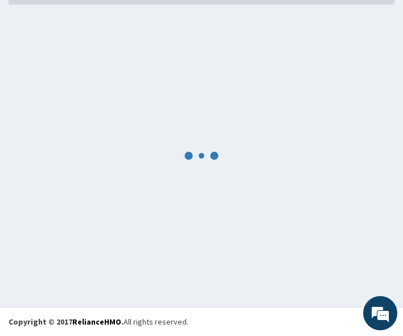
scroll to position [857, 0]
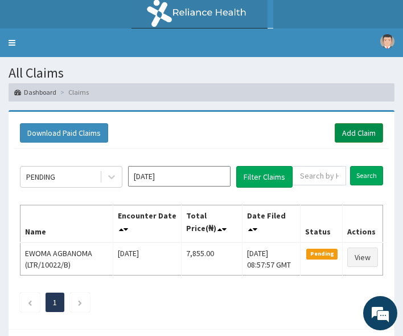
click at [356, 142] on link "Add Claim" at bounding box center [359, 132] width 48 height 19
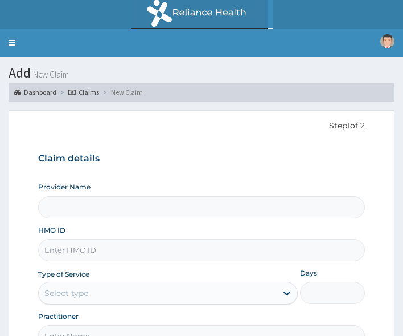
scroll to position [113, 0]
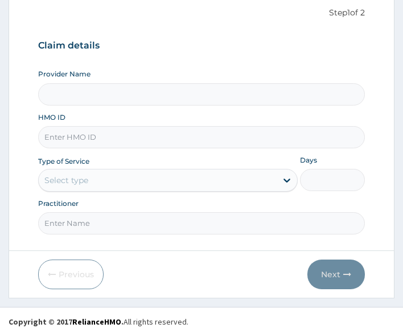
click at [81, 146] on input "HMO ID" at bounding box center [202, 137] width 328 height 22
paste input "GMT/10307/E"
type input "GMT/10307/E"
type input "All Soul's Hospital Ltd, Ajegunle"
click at [60, 138] on input "GMT/10307/E" at bounding box center [202, 137] width 328 height 22
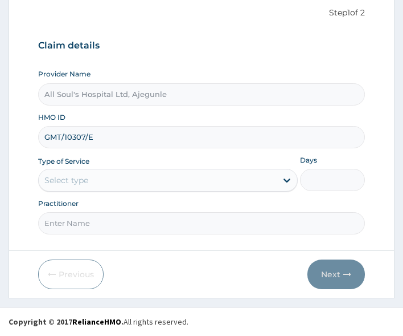
type input "GMT/10307/E"
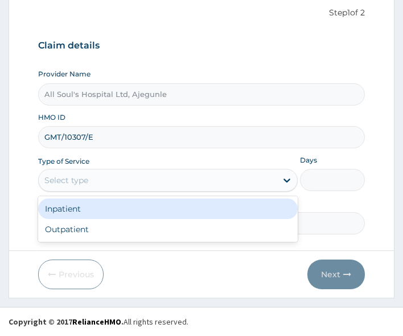
click at [104, 185] on div "Select type" at bounding box center [158, 180] width 238 height 18
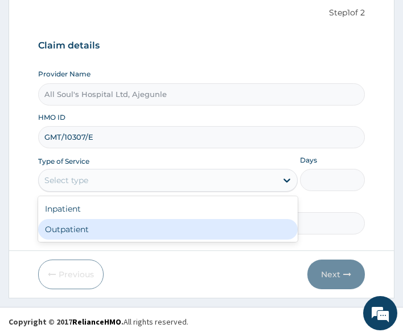
click at [96, 225] on div "Outpatient" at bounding box center [168, 229] width 260 height 21
type input "1"
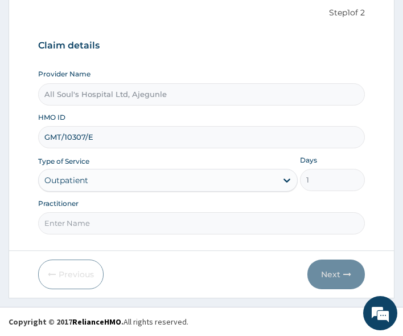
click at [95, 226] on input "Practitioner" at bounding box center [202, 223] width 328 height 22
type input "Dr [PERSON_NAME]"
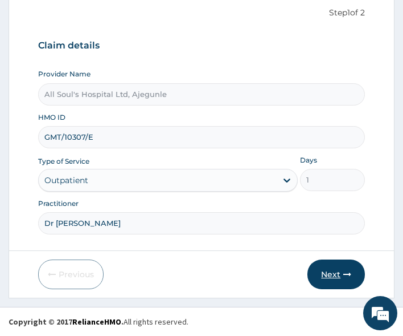
click at [336, 266] on button "Next" at bounding box center [337, 274] width 58 height 30
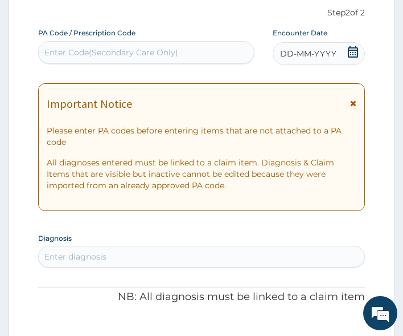
click at [354, 54] on icon at bounding box center [353, 51] width 11 height 11
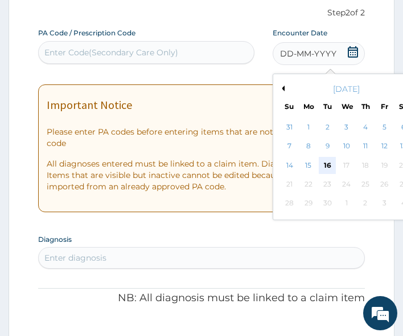
click at [330, 162] on div "16" at bounding box center [327, 165] width 17 height 17
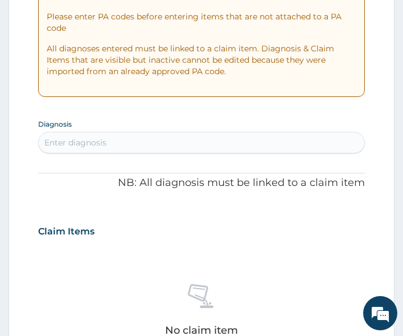
scroll to position [0, 0]
click at [134, 142] on div "Enter diagnosis" at bounding box center [202, 142] width 326 height 18
type input "[MEDICAL_DATA]"
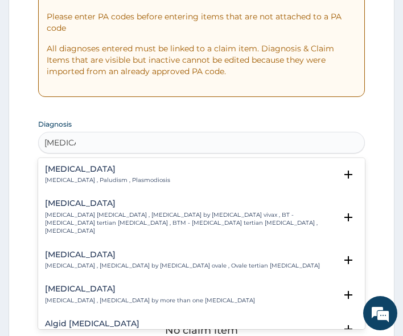
click at [83, 175] on div "[MEDICAL_DATA] [MEDICAL_DATA] , Paludism , Plasmodiosis" at bounding box center [107, 175] width 125 height 20
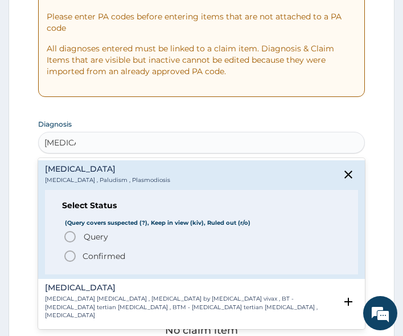
click at [92, 252] on p "Confirmed" at bounding box center [104, 255] width 43 height 11
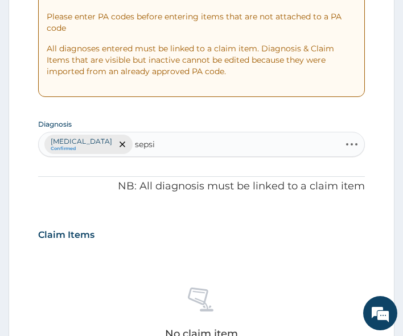
type input "[MEDICAL_DATA]"
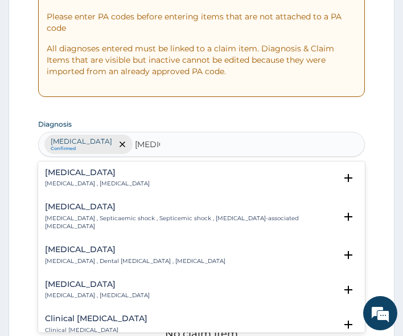
click at [63, 178] on div "[MEDICAL_DATA] [MEDICAL_DATA] , [MEDICAL_DATA]" at bounding box center [97, 178] width 105 height 20
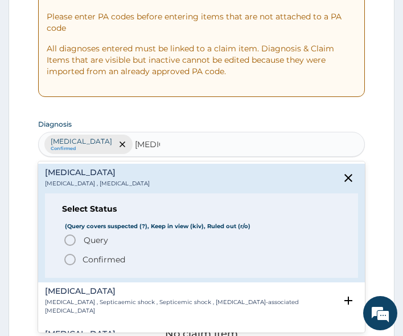
click at [83, 240] on p "Query Query covers suspected (?), Keep in view (kiv), Ruled out (r/o)" at bounding box center [96, 239] width 26 height 11
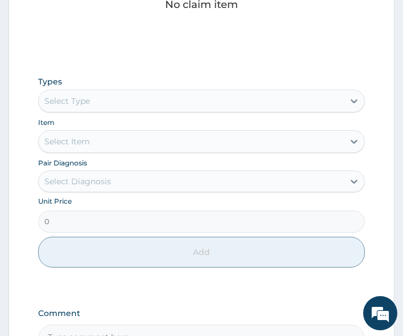
scroll to position [569, 0]
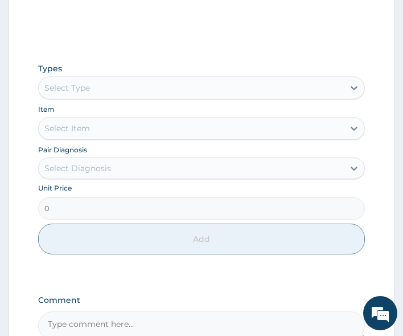
drag, startPoint x: 113, startPoint y: 90, endPoint x: 110, endPoint y: 103, distance: 12.9
click at [113, 89] on div "Select Type" at bounding box center [192, 88] width 306 height 18
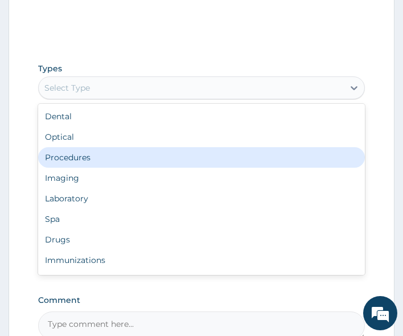
click at [89, 158] on div "Procedures" at bounding box center [202, 157] width 328 height 21
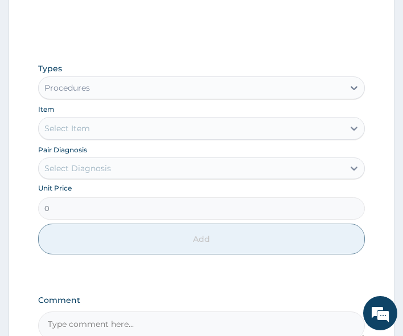
click at [108, 130] on div "Select Item" at bounding box center [192, 128] width 306 height 18
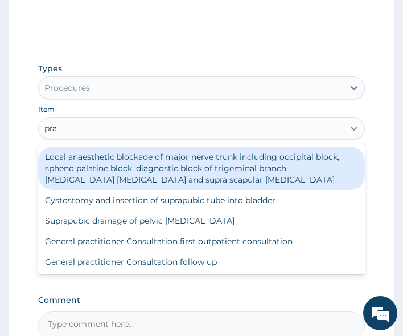
type input "prac"
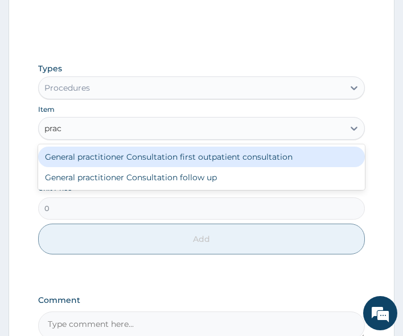
click at [109, 154] on div "General practitioner Consultation first outpatient consultation" at bounding box center [202, 156] width 328 height 21
type input "3000"
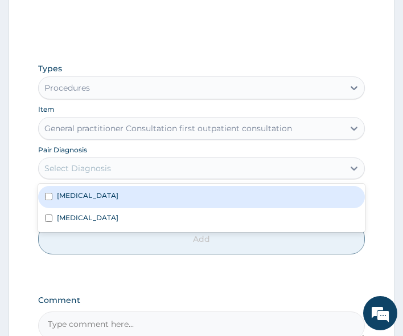
click at [111, 173] on div "Select Diagnosis" at bounding box center [192, 168] width 306 height 18
click at [107, 202] on div "[MEDICAL_DATA]" at bounding box center [202, 197] width 328 height 22
checkbox input "true"
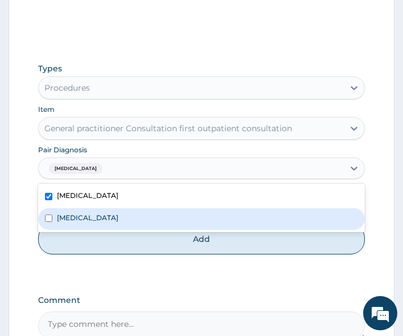
click at [105, 213] on div "[MEDICAL_DATA]" at bounding box center [202, 219] width 328 height 22
checkbox input "true"
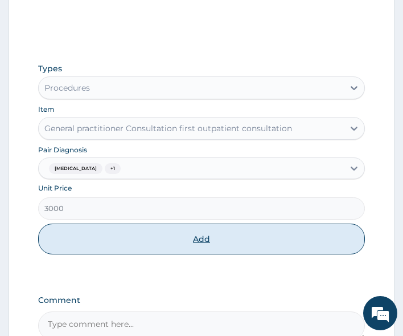
click at [124, 247] on button "Add" at bounding box center [202, 238] width 328 height 31
type input "0"
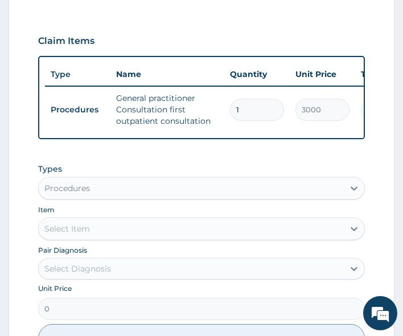
scroll to position [476, 0]
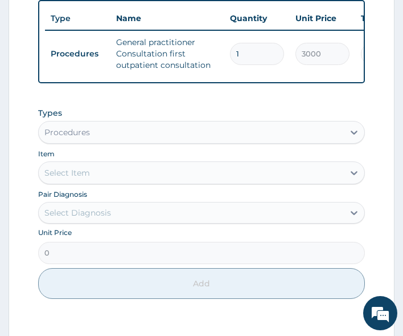
click at [129, 141] on div "Procedures" at bounding box center [192, 132] width 306 height 18
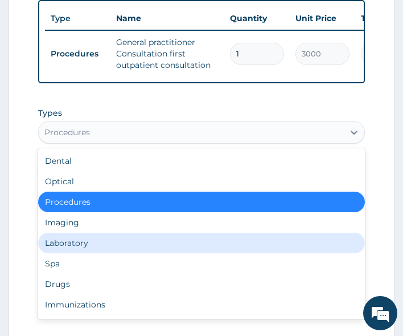
click at [99, 248] on div "Laboratory" at bounding box center [202, 242] width 328 height 21
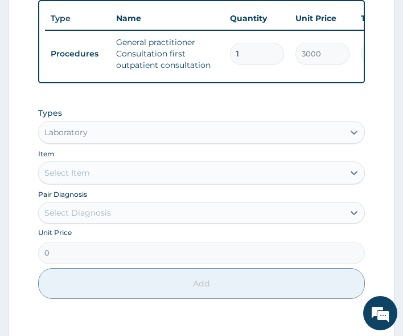
scroll to position [533, 0]
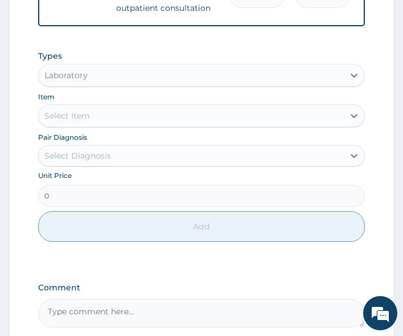
click at [78, 121] on div "Select Item" at bounding box center [67, 115] width 46 height 11
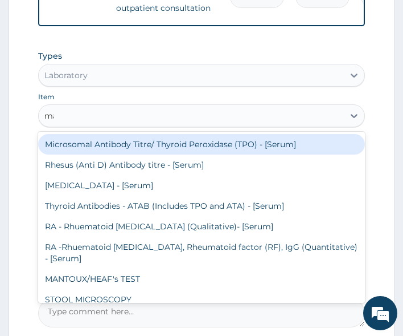
type input "mala"
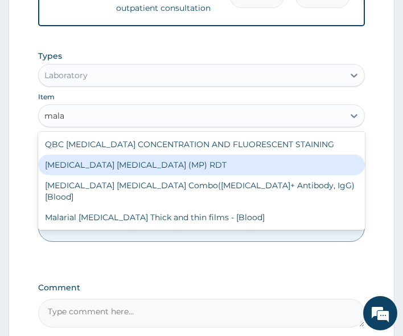
click at [120, 170] on div "[MEDICAL_DATA] [MEDICAL_DATA] (MP) RDT" at bounding box center [202, 164] width 328 height 21
type input "1500"
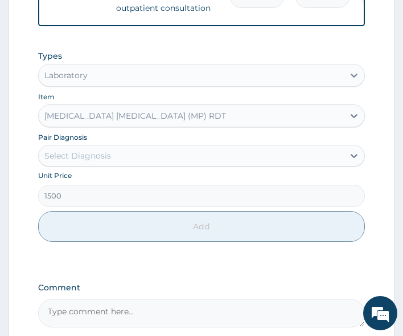
click at [105, 161] on div "Select Diagnosis" at bounding box center [77, 155] width 67 height 11
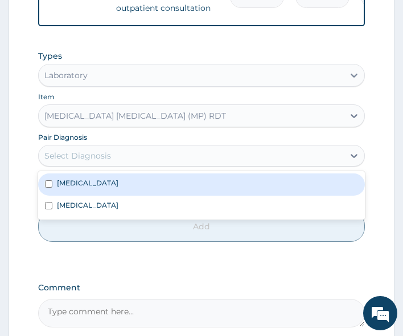
click at [95, 195] on div "[MEDICAL_DATA]" at bounding box center [202, 184] width 328 height 22
checkbox input "true"
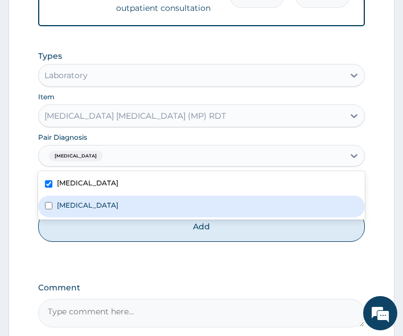
click at [114, 236] on button "Add" at bounding box center [202, 226] width 328 height 31
type input "0"
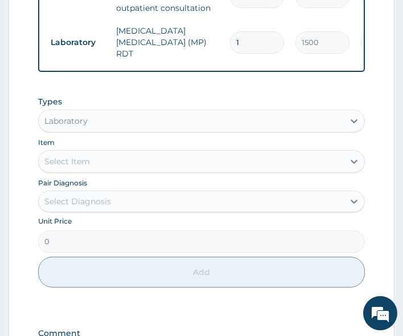
click at [109, 162] on div "Select Item" at bounding box center [192, 161] width 306 height 18
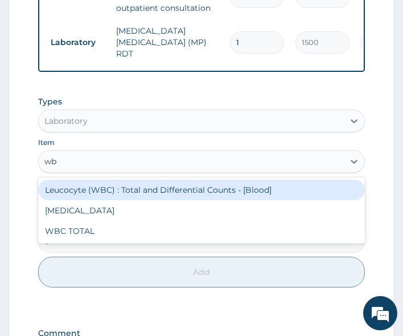
type input "wbc"
click at [113, 186] on div "Leucocyte (WBC) : Total and Differential Counts - [Blood]" at bounding box center [202, 189] width 328 height 21
type input "2000"
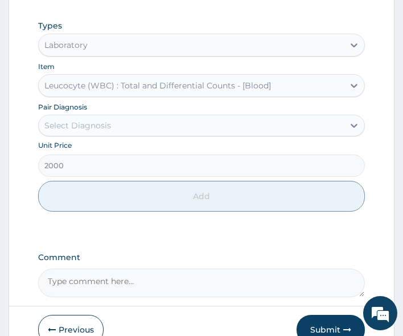
scroll to position [647, 0]
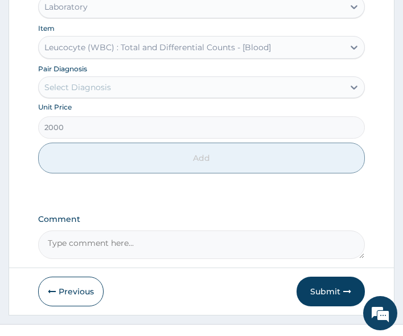
click at [112, 87] on div "Select Diagnosis" at bounding box center [192, 87] width 306 height 18
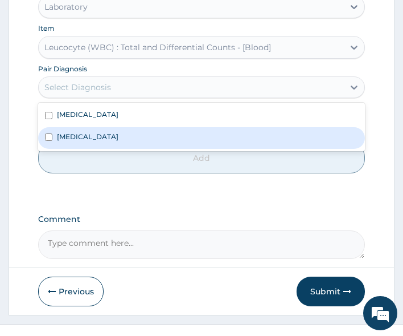
click at [92, 145] on div "[MEDICAL_DATA]" at bounding box center [202, 138] width 328 height 22
checkbox input "true"
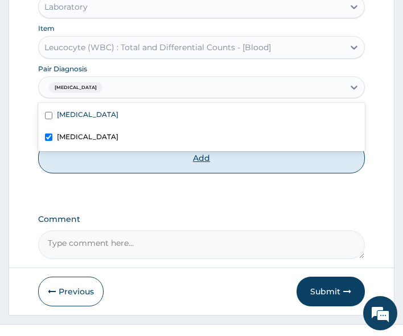
click at [98, 167] on button "Add" at bounding box center [202, 157] width 328 height 31
type input "0"
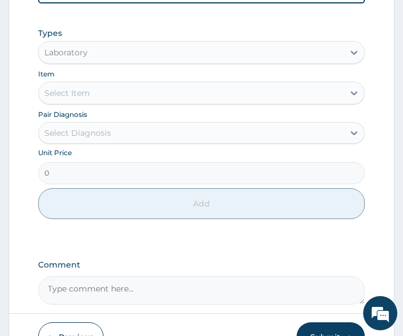
scroll to position [447, 0]
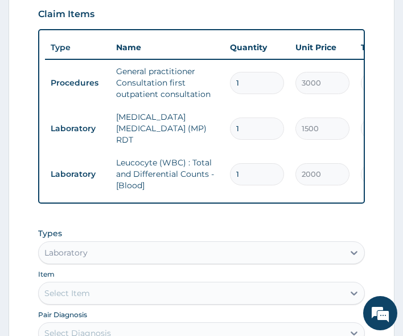
click at [17, 205] on form "Step 2 of 2 PA Code / Prescription Code Enter Code(Secondary Care Only) Encount…" at bounding box center [202, 112] width 386 height 898
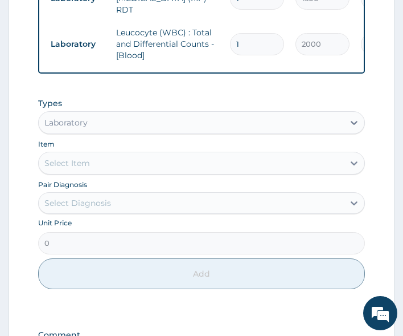
scroll to position [618, 0]
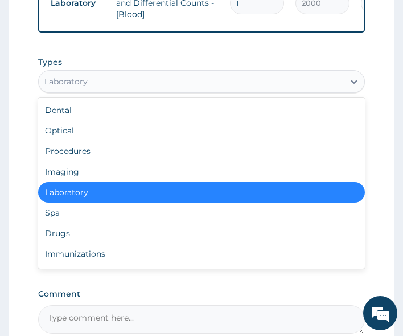
click at [134, 85] on div "Laboratory" at bounding box center [192, 81] width 306 height 18
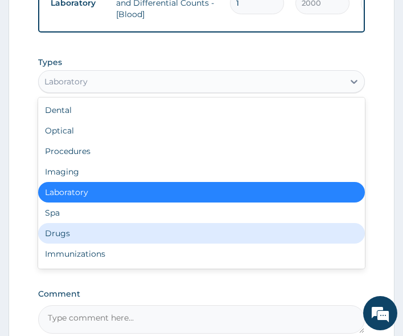
click at [81, 236] on div "Drugs" at bounding box center [202, 233] width 328 height 21
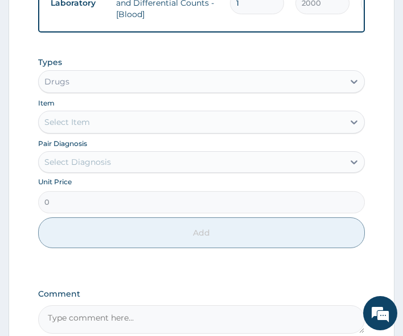
click at [106, 129] on div "Select Item" at bounding box center [192, 122] width 306 height 18
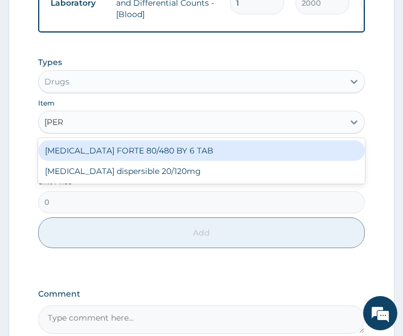
type input "coart"
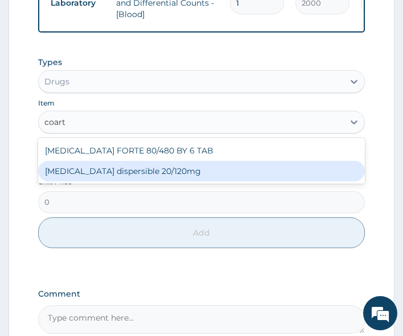
click at [123, 168] on div "[MEDICAL_DATA] dispersible 20/120mg" at bounding box center [202, 171] width 328 height 21
type input "95"
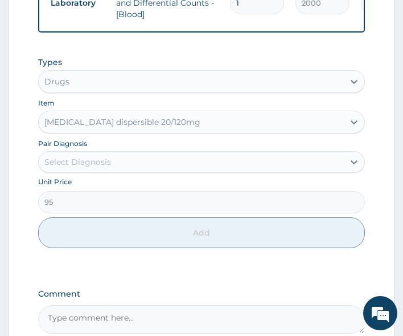
click at [119, 168] on div "Select Diagnosis" at bounding box center [192, 162] width 306 height 18
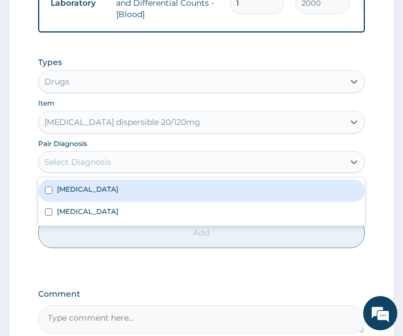
click at [91, 191] on div "[MEDICAL_DATA]" at bounding box center [202, 190] width 328 height 22
checkbox input "true"
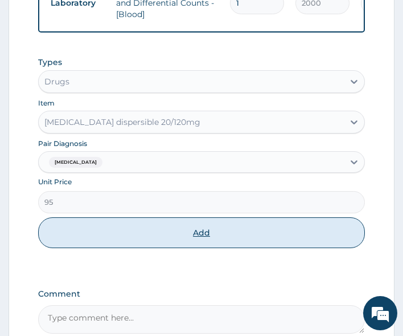
click at [149, 238] on button "Add" at bounding box center [202, 232] width 328 height 31
type input "0"
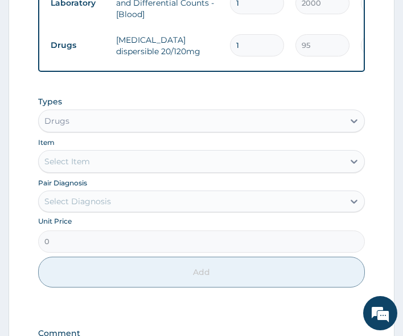
type input "18"
type input "1710.00"
type input "18"
click at [110, 157] on div "Select Item" at bounding box center [192, 161] width 306 height 18
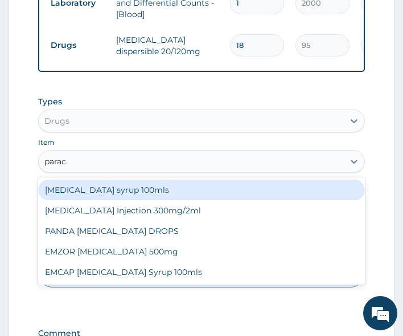
type input "parace"
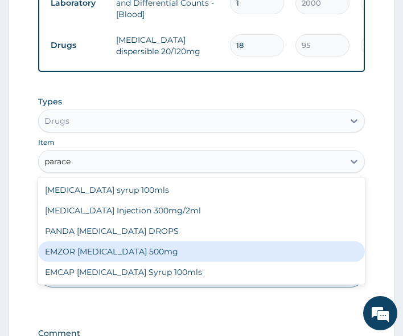
click at [122, 255] on div "EMZOR PARACETAMOL 500mg" at bounding box center [202, 251] width 328 height 21
type input "20"
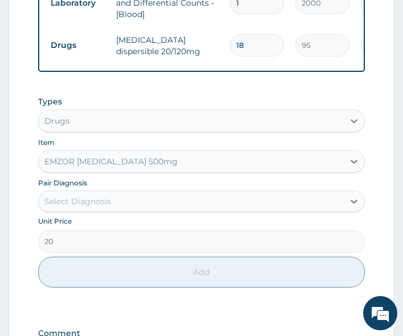
click at [111, 201] on div "Select Diagnosis" at bounding box center [192, 201] width 306 height 18
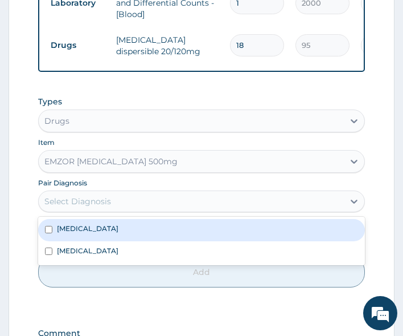
click at [88, 231] on div "Malaria" at bounding box center [202, 230] width 328 height 22
checkbox input "true"
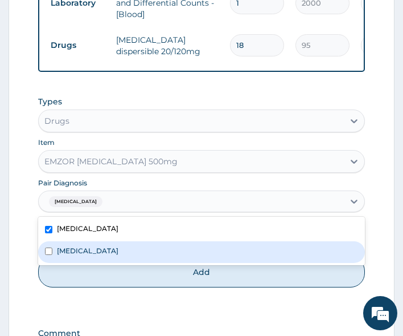
click at [85, 252] on div "Sepsis" at bounding box center [202, 252] width 328 height 22
checkbox input "true"
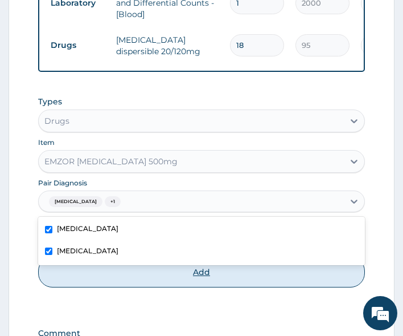
click at [102, 280] on button "Add" at bounding box center [202, 271] width 328 height 31
type input "0"
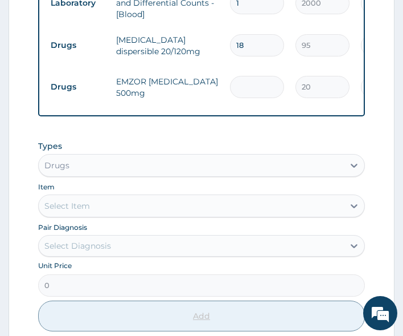
type input "0.00"
type input "9"
type input "180.00"
type input "9"
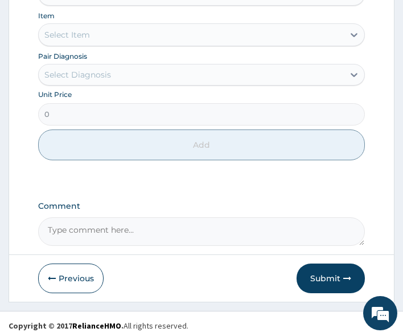
scroll to position [791, 0]
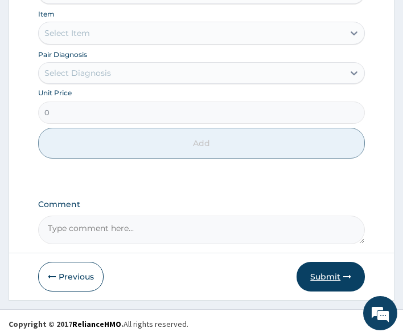
click at [327, 274] on button "Submit" at bounding box center [331, 277] width 68 height 30
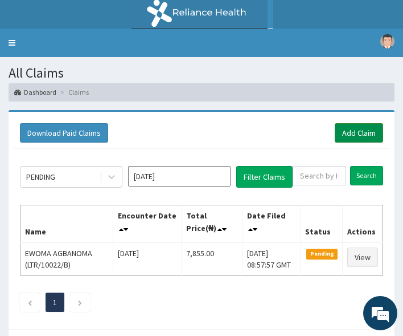
click at [372, 133] on link "Add Claim" at bounding box center [359, 132] width 48 height 19
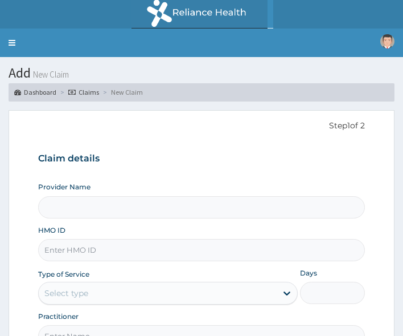
scroll to position [113, 0]
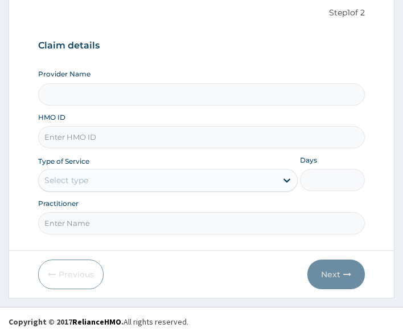
click at [53, 96] on input "Provider Name" at bounding box center [202, 94] width 328 height 22
click at [63, 146] on input "HMO ID" at bounding box center [202, 137] width 328 height 22
paste input "GMT/10307/A"
type input "GMT/10307/A"
type input "All Soul's Hospital Ltd, Ajegunle"
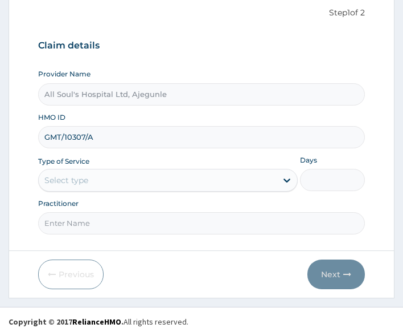
type input "GMT/10307/A"
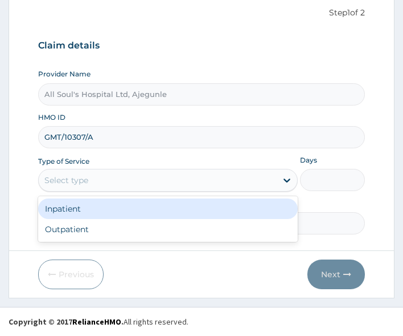
click at [75, 178] on div "Select type" at bounding box center [66, 179] width 44 height 11
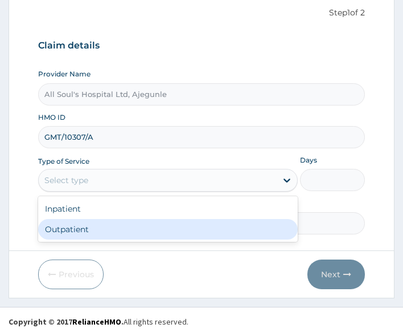
click at [81, 223] on div "Outpatient" at bounding box center [168, 229] width 260 height 21
type input "1"
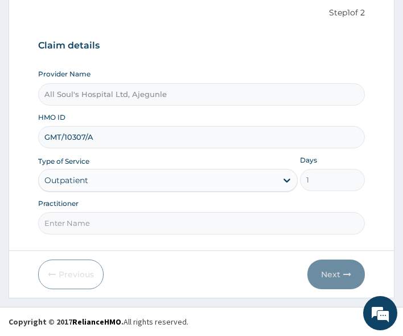
click at [117, 222] on input "Practitioner" at bounding box center [202, 223] width 328 height 22
type input "Dr [PERSON_NAME]"
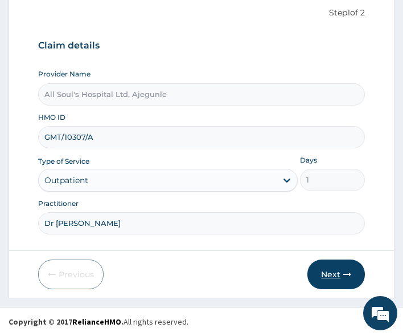
click at [345, 275] on icon "button" at bounding box center [348, 274] width 8 height 8
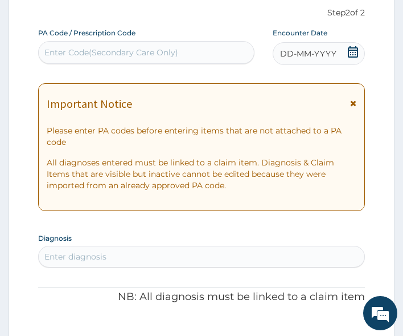
click at [353, 52] on icon at bounding box center [353, 51] width 11 height 11
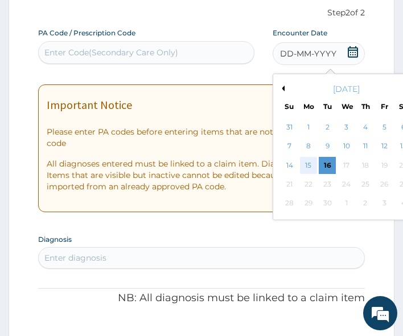
scroll to position [0, 0]
click at [328, 164] on div "16" at bounding box center [327, 165] width 17 height 17
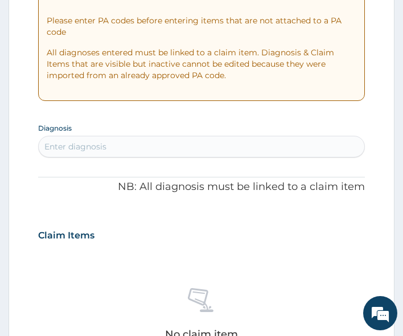
scroll to position [227, 0]
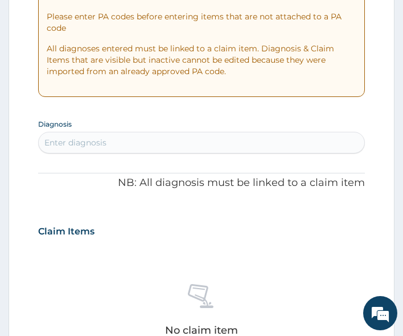
click at [132, 150] on div "Enter diagnosis" at bounding box center [202, 142] width 326 height 18
type input "pud"
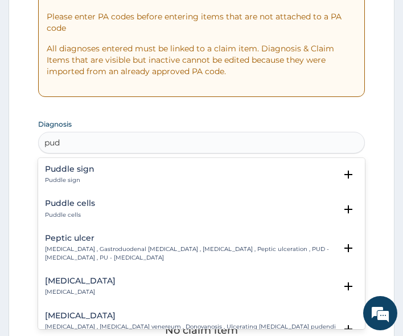
click at [73, 244] on div "Peptic ulcer Peptic ulcer , Gastroduodenal ulcer , Peptic ulcer disease , Pepti…" at bounding box center [191, 248] width 292 height 28
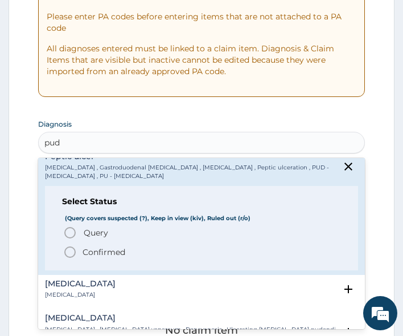
scroll to position [114, 0]
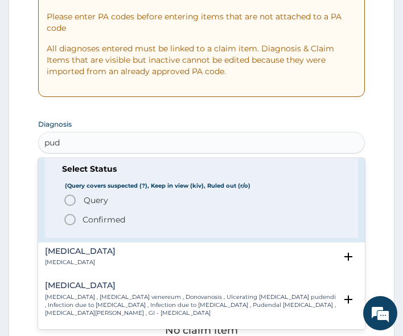
click at [93, 221] on p "Confirmed" at bounding box center [104, 219] width 43 height 11
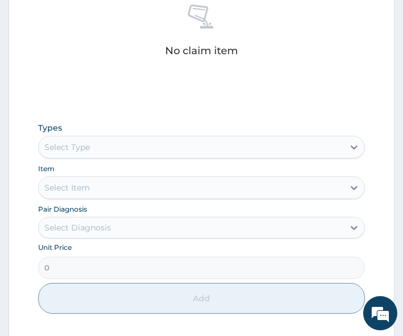
scroll to position [512, 0]
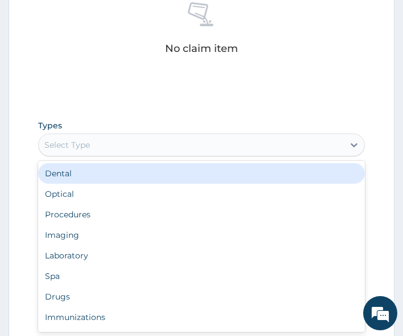
click at [144, 156] on div "Select Type" at bounding box center [202, 144] width 328 height 23
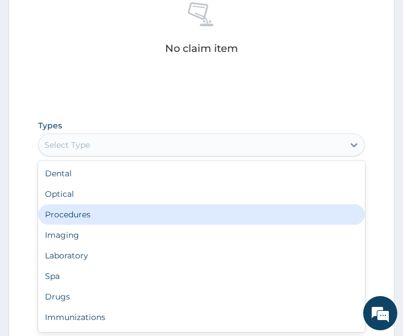
click at [120, 217] on div "Procedures" at bounding box center [202, 214] width 328 height 21
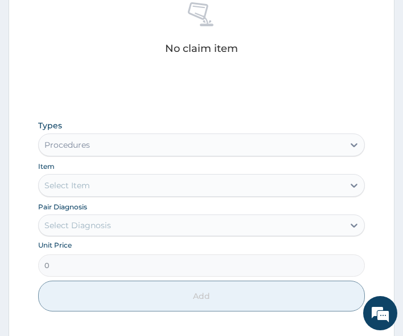
click at [113, 189] on div "Select Item" at bounding box center [192, 185] width 306 height 18
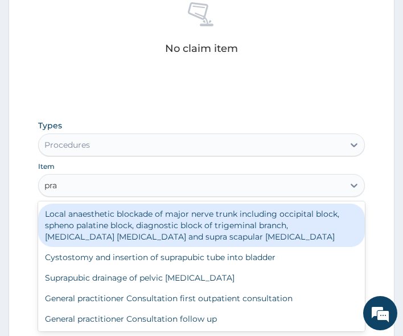
type input "prac"
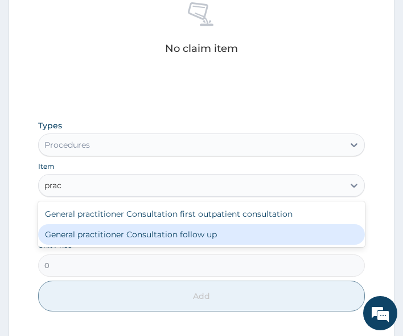
click at [137, 233] on div "General practitioner Consultation follow up" at bounding box center [202, 234] width 328 height 21
type input "2500"
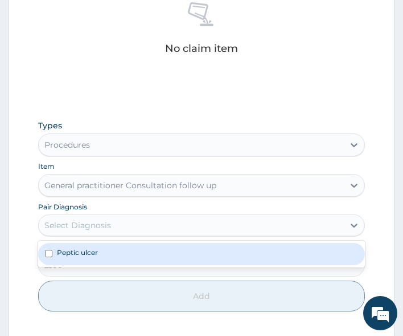
click at [123, 221] on div "Select Diagnosis" at bounding box center [192, 225] width 306 height 18
click at [92, 255] on label "Peptic ulcer" at bounding box center [77, 252] width 41 height 10
checkbox input "true"
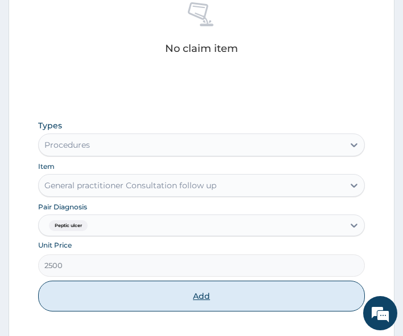
click at [109, 307] on button "Add" at bounding box center [202, 295] width 328 height 31
type input "0"
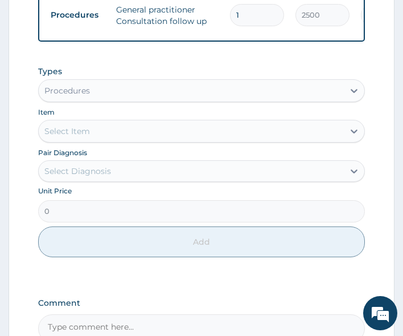
click at [107, 100] on div "Procedures" at bounding box center [192, 90] width 306 height 18
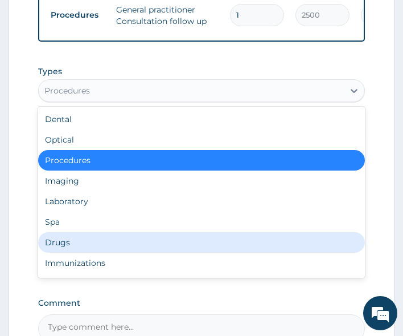
click at [75, 247] on div "Drugs" at bounding box center [202, 242] width 328 height 21
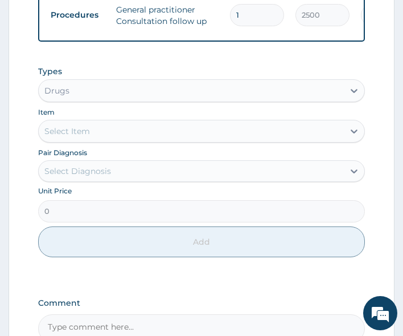
click at [101, 140] on div "Select Item" at bounding box center [192, 131] width 306 height 18
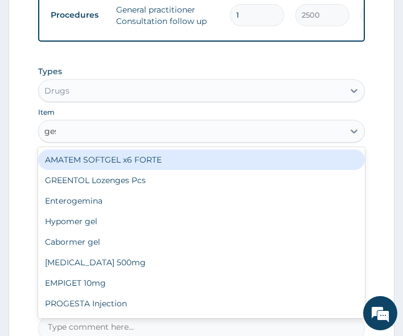
type input "gest"
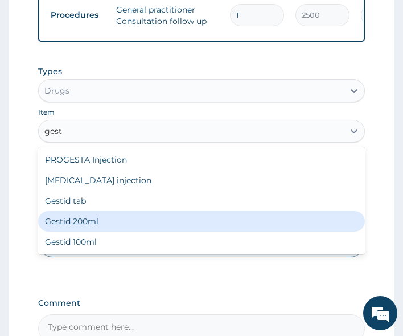
click at [77, 230] on div "Gestid 200ml" at bounding box center [202, 221] width 328 height 21
type input "900"
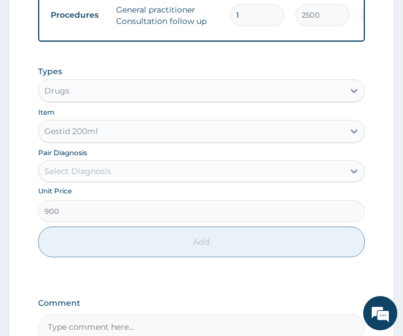
scroll to position [569, 0]
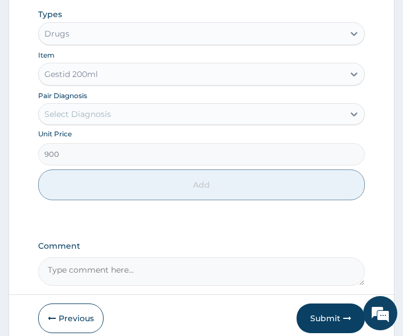
click at [89, 134] on div "Types Drugs Item Gestid 200ml Pair Diagnosis Select Diagnosis Unit Price 900 Add" at bounding box center [202, 104] width 328 height 203
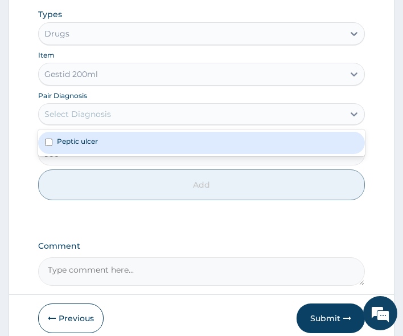
click at [95, 120] on div "Select Diagnosis" at bounding box center [77, 113] width 67 height 11
click at [98, 146] on label "Peptic ulcer" at bounding box center [77, 141] width 41 height 10
checkbox input "true"
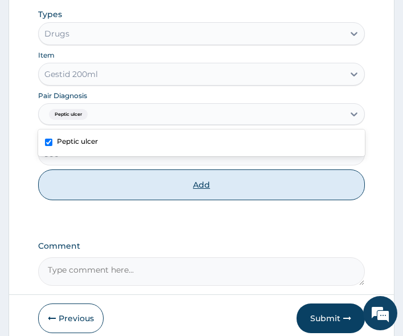
click at [129, 196] on button "Add" at bounding box center [202, 184] width 328 height 31
type input "0"
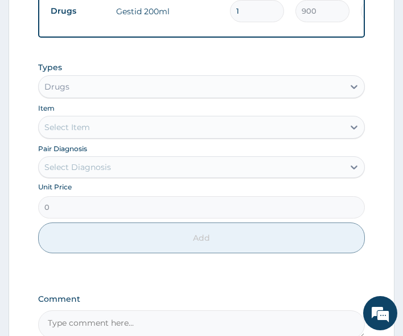
scroll to position [569, 0]
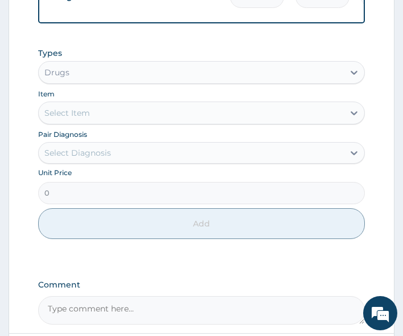
click at [103, 120] on div "Select Item" at bounding box center [192, 113] width 306 height 18
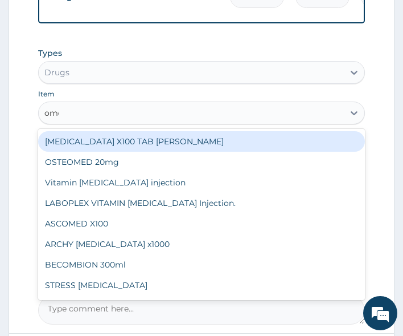
type input "omep"
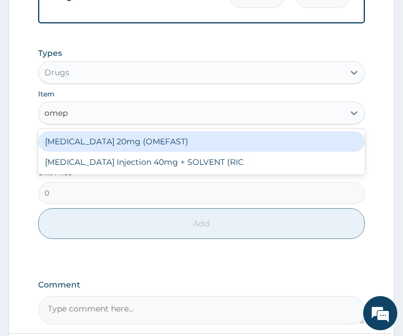
click at [107, 146] on div "OMEPRAZOLE 20mg (OMEFAST)" at bounding box center [202, 141] width 328 height 21
type input "70"
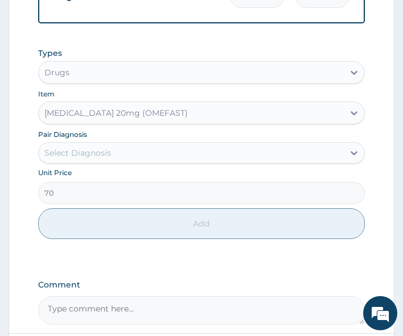
click at [83, 152] on div "Select Diagnosis" at bounding box center [192, 153] width 306 height 18
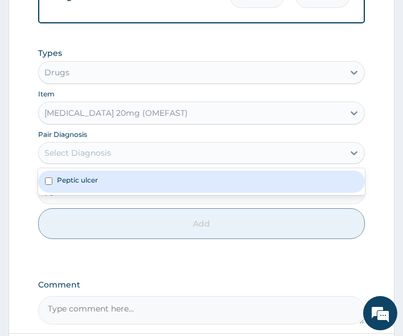
click at [83, 192] on div "Peptic ulcer" at bounding box center [202, 181] width 328 height 22
checkbox input "true"
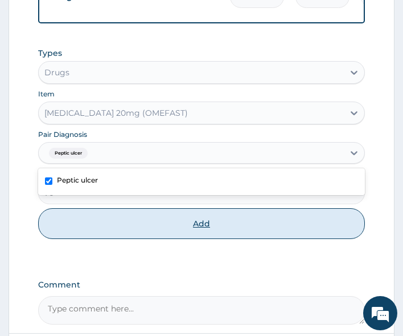
click at [93, 239] on button "Add" at bounding box center [202, 223] width 328 height 31
type input "0"
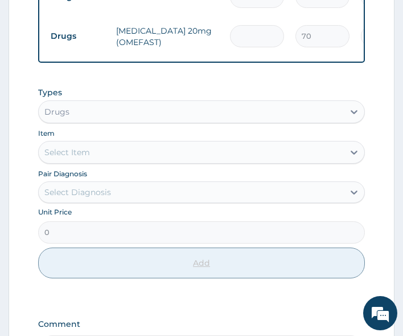
type input "0.00"
type input "2"
type input "140.00"
type input "28"
type input "1960.00"
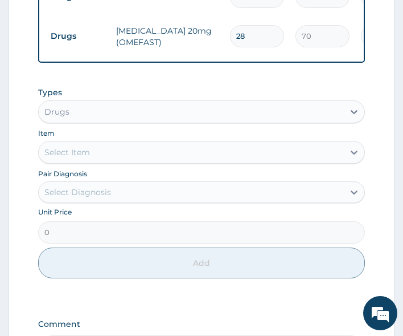
type input "28"
click at [117, 146] on div "Item Select Item" at bounding box center [202, 145] width 328 height 36
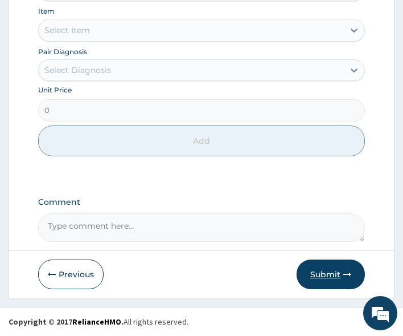
click at [329, 273] on button "Submit" at bounding box center [331, 274] width 68 height 30
